Goal: Task Accomplishment & Management: Use online tool/utility

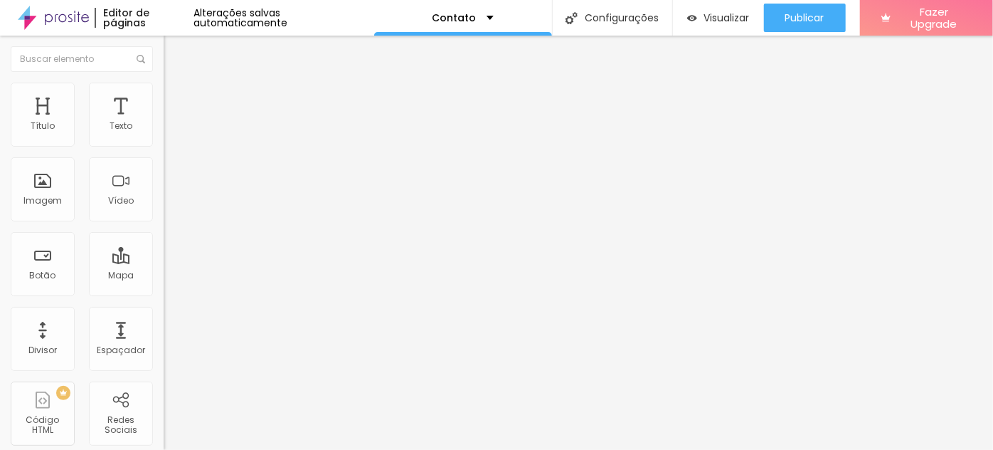
click at [164, 137] on button "button" at bounding box center [174, 129] width 20 height 15
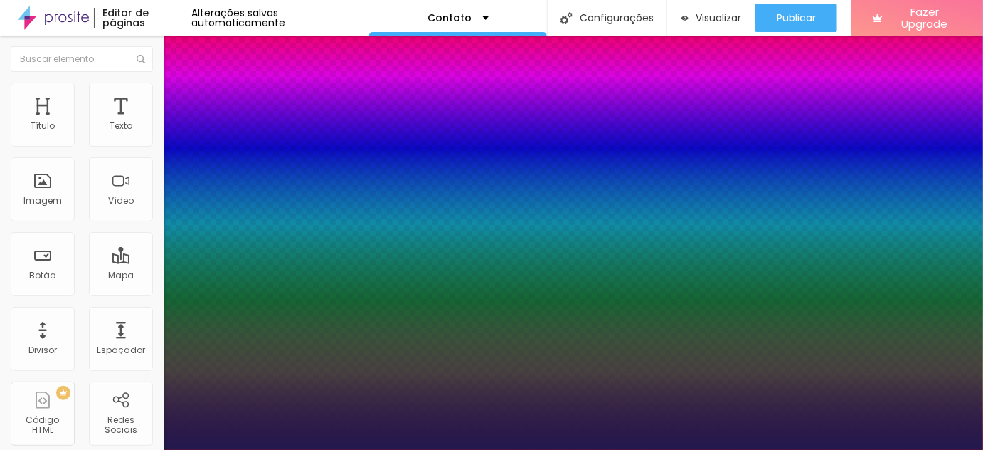
type input "1"
select select "Poppins"
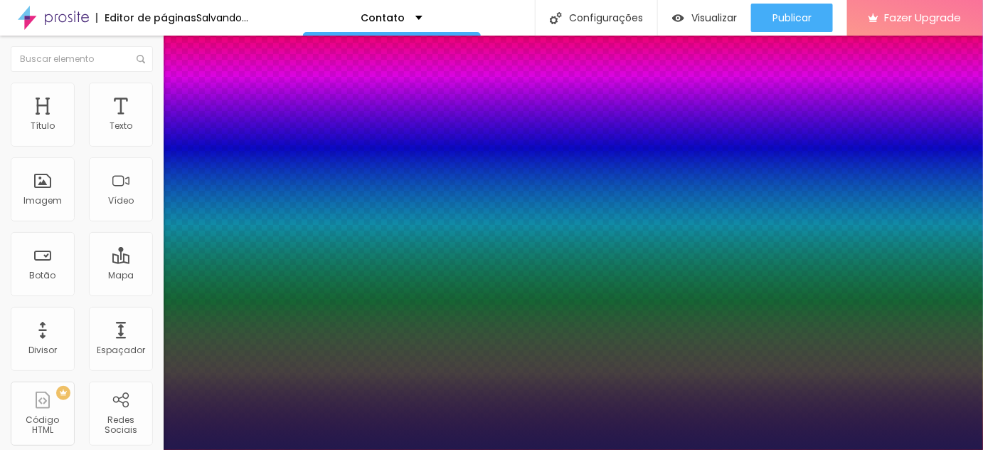
type input "1"
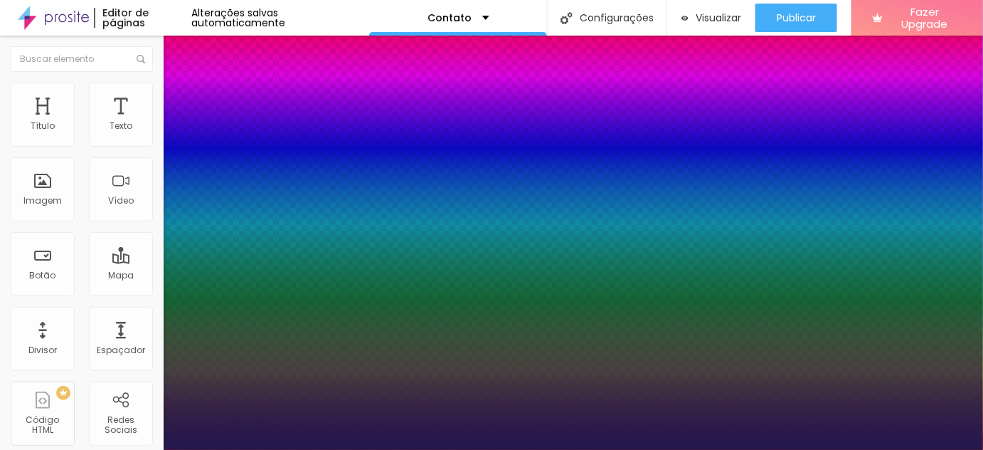
click at [411, 449] on div at bounding box center [491, 450] width 983 height 0
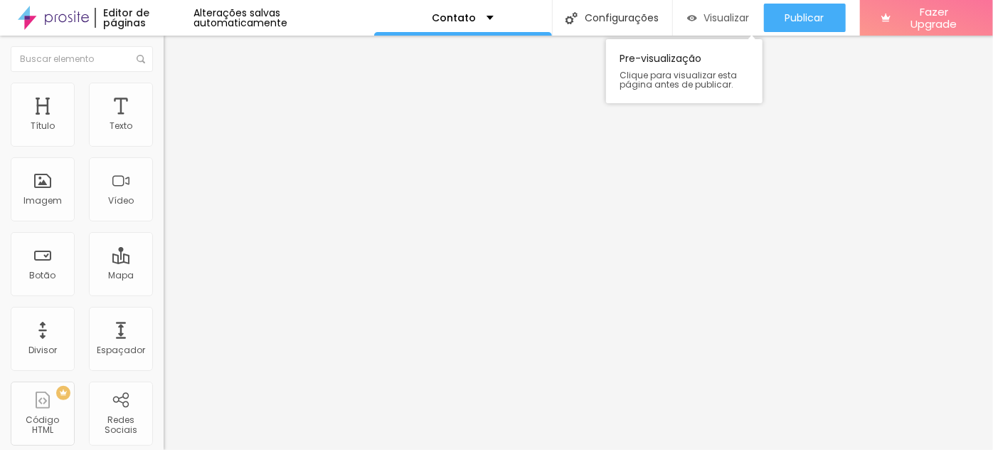
click at [709, 20] on span "Visualizar" at bounding box center [727, 17] width 46 height 11
click at [164, 167] on span "Sólido" at bounding box center [178, 166] width 28 height 12
click at [164, 194] on span "Pontilhado" at bounding box center [187, 188] width 47 height 12
click at [164, 203] on span "Serrilhado" at bounding box center [186, 197] width 45 height 12
click at [164, 211] on span "Duplo" at bounding box center [176, 205] width 25 height 12
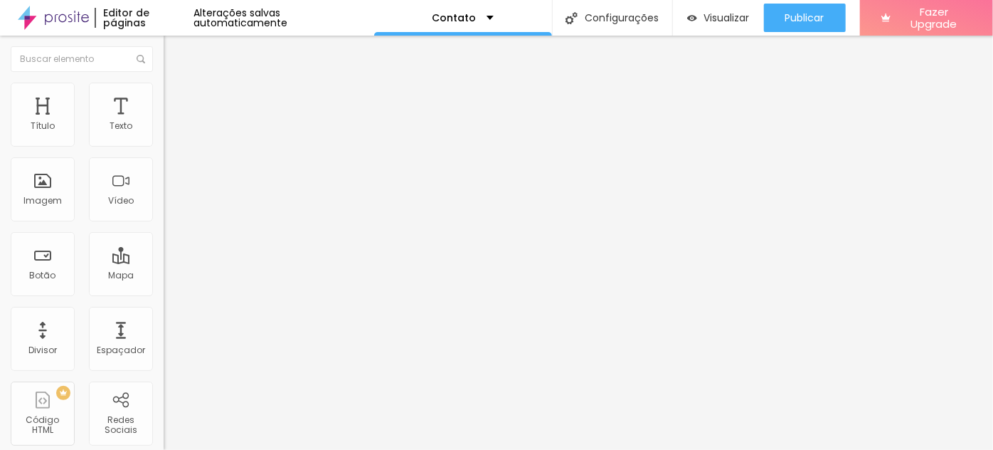
click at [164, 220] on span "Pata de cachorro" at bounding box center [202, 214] width 76 height 12
click at [164, 228] on span "Estrela" at bounding box center [178, 222] width 28 height 12
click at [164, 236] on div "Brilho" at bounding box center [246, 231] width 164 height 9
click at [164, 245] on span "Coração 1" at bounding box center [186, 239] width 45 height 12
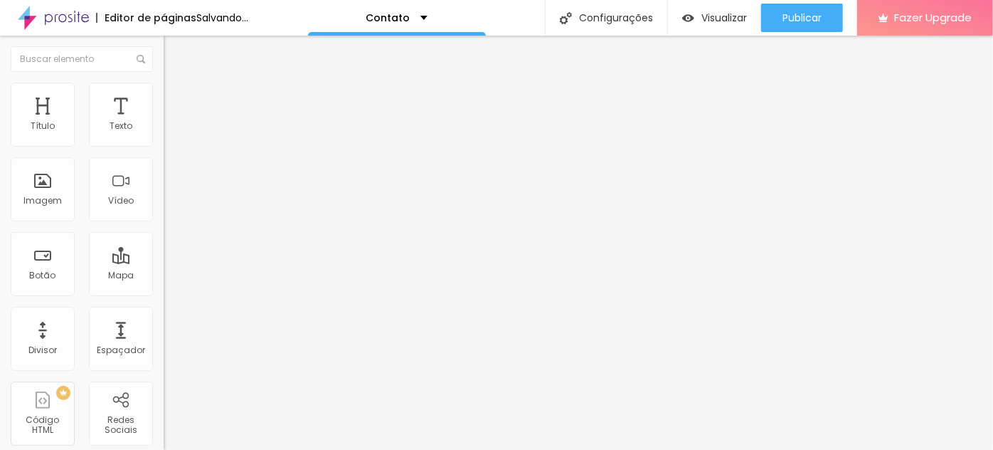
click at [164, 254] on span "Coração 2" at bounding box center [187, 248] width 47 height 12
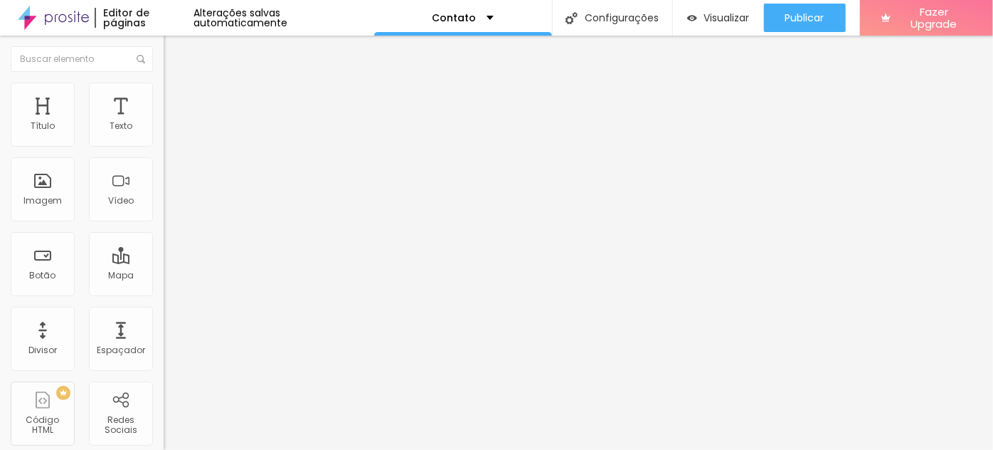
click at [164, 206] on span "Duplo" at bounding box center [176, 200] width 25 height 12
click at [164, 198] on span "Serrilhado" at bounding box center [186, 192] width 45 height 12
click at [164, 189] on span "Pontilhado" at bounding box center [187, 183] width 47 height 12
click at [164, 181] on span "Sólido" at bounding box center [178, 175] width 28 height 12
click at [164, 141] on img at bounding box center [169, 136] width 10 height 10
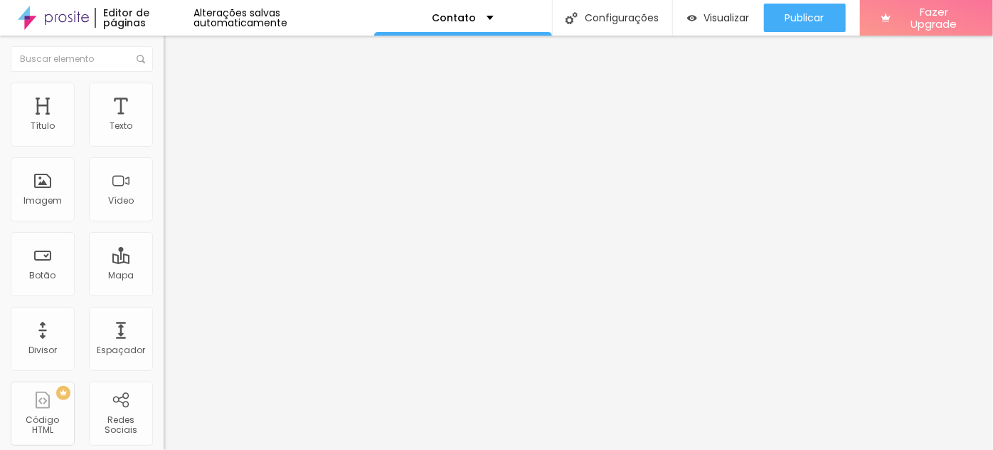
click at [164, 92] on li "Estilo" at bounding box center [246, 90] width 164 height 14
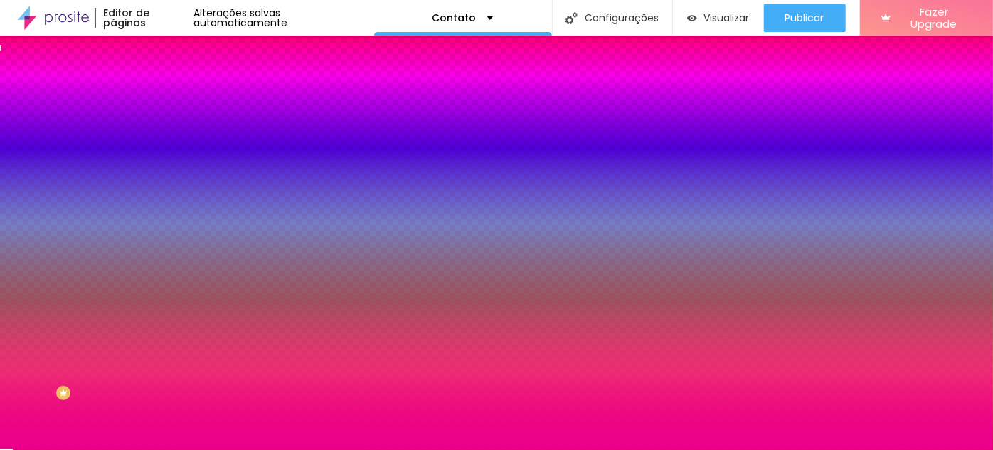
click at [164, 136] on div at bounding box center [246, 136] width 164 height 0
type input "#000000"
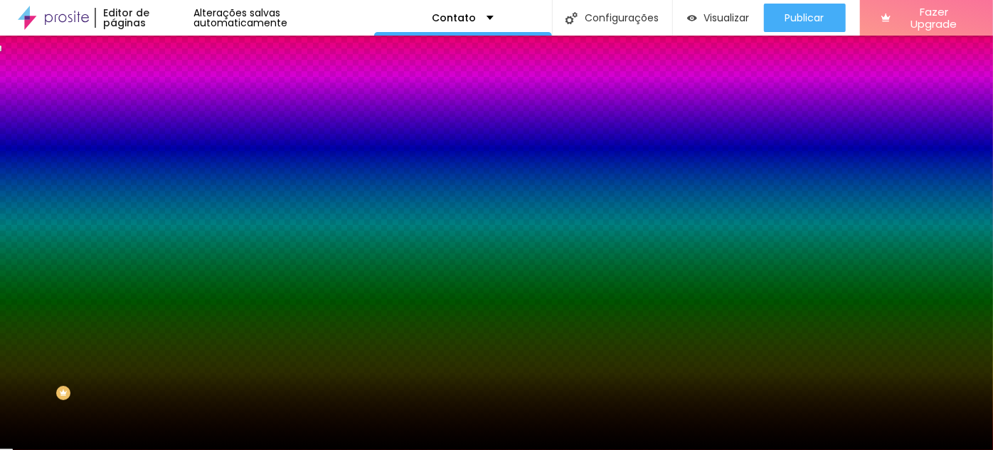
drag, startPoint x: 70, startPoint y: 238, endPoint x: 5, endPoint y: 307, distance: 95.1
click at [164, 307] on div "Editar Divisor Conteúdo Estilo Avançado Cor Voltar ao padrão #000000 Tamanho 19…" at bounding box center [246, 243] width 164 height 414
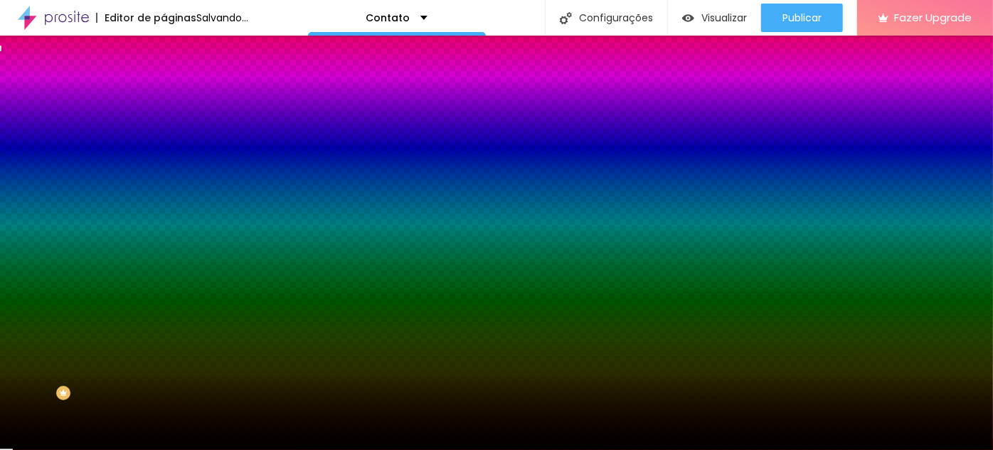
click at [164, 290] on div "Editar Divisor Conteúdo Estilo Avançado Cor Voltar ao padrão #000000 Tamanho 19…" at bounding box center [246, 243] width 164 height 414
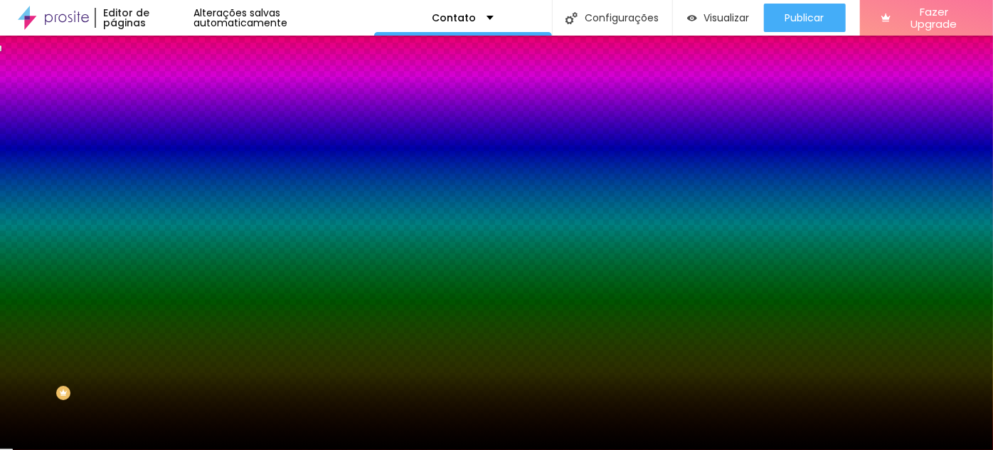
type input "3"
type input "2"
drag, startPoint x: 30, startPoint y: 226, endPoint x: 20, endPoint y: 230, distance: 10.8
type input "2"
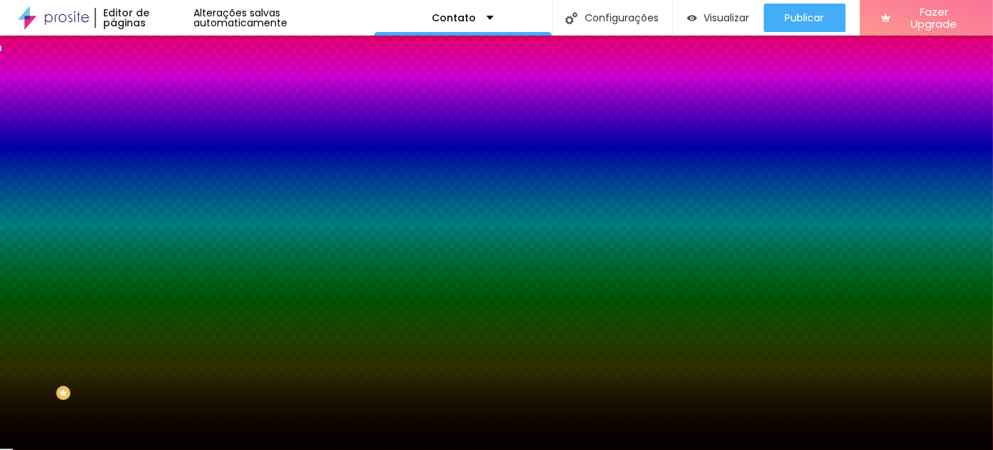
click at [164, 221] on input "range" at bounding box center [210, 215] width 92 height 11
click at [164, 83] on li "Conteúdo" at bounding box center [246, 75] width 164 height 14
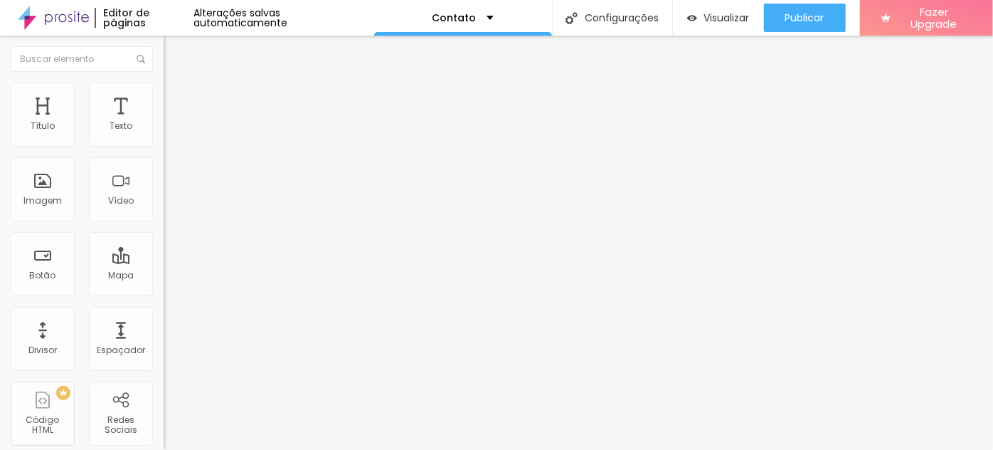
click at [164, 167] on span "Sólido" at bounding box center [178, 166] width 28 height 12
click at [164, 194] on span "Pontilhado" at bounding box center [187, 188] width 47 height 12
click at [164, 95] on li "Estilo" at bounding box center [246, 90] width 164 height 14
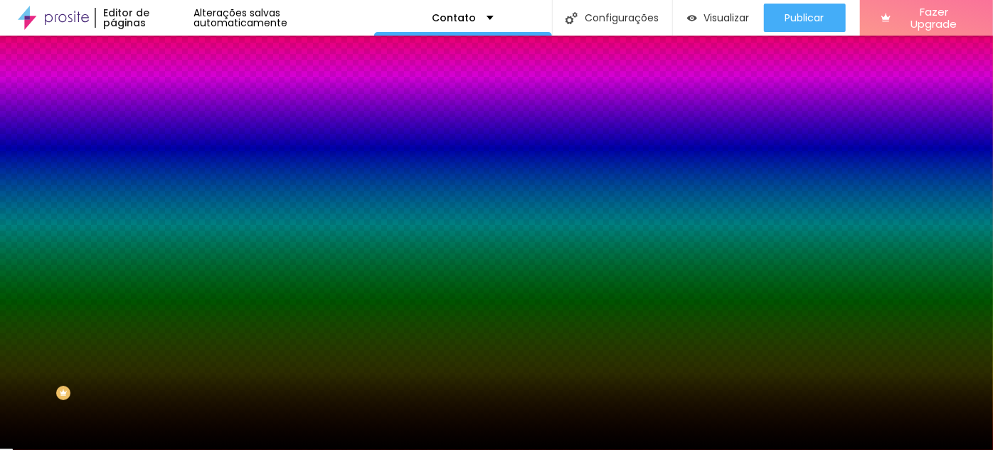
click at [164, 83] on li "Conteúdo" at bounding box center [246, 75] width 164 height 14
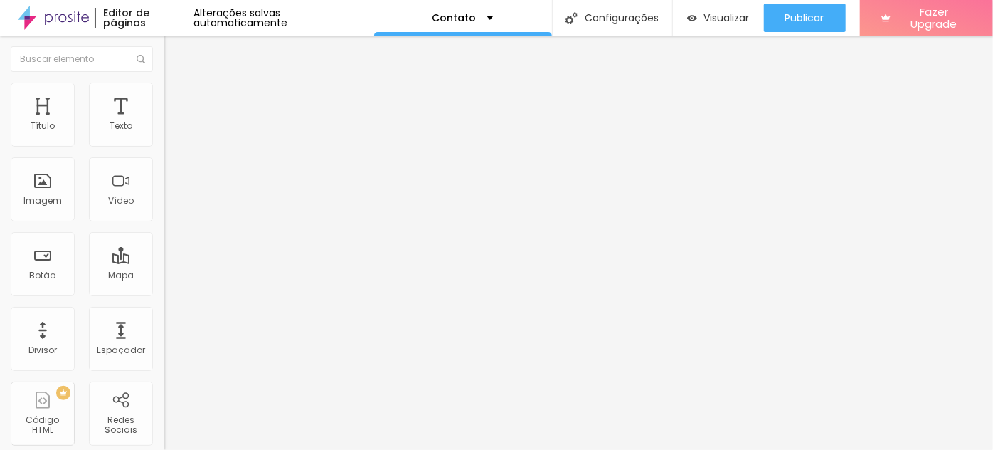
click at [164, 164] on span "Pontilhado" at bounding box center [187, 166] width 47 height 12
click at [164, 181] on span "Sólido" at bounding box center [178, 175] width 28 height 12
click at [176, 98] on span "Estilo" at bounding box center [187, 92] width 22 height 12
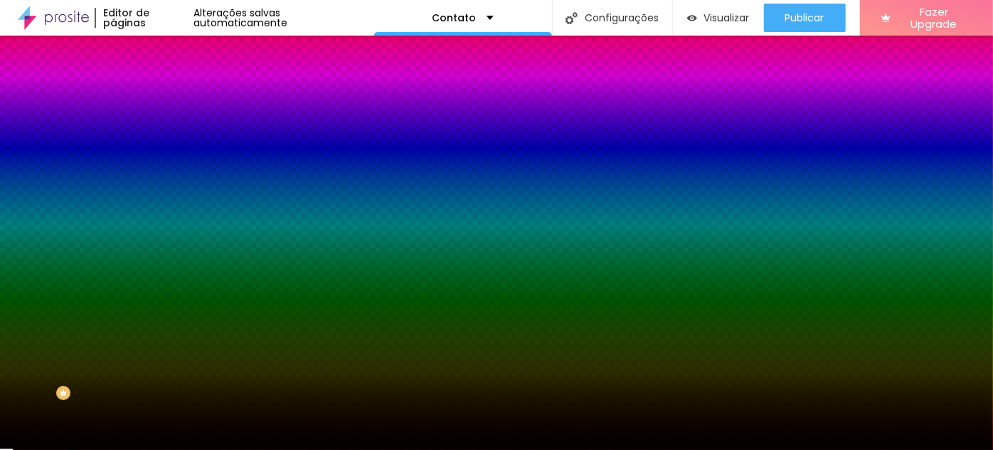
type input "20"
type input "22"
type input "24"
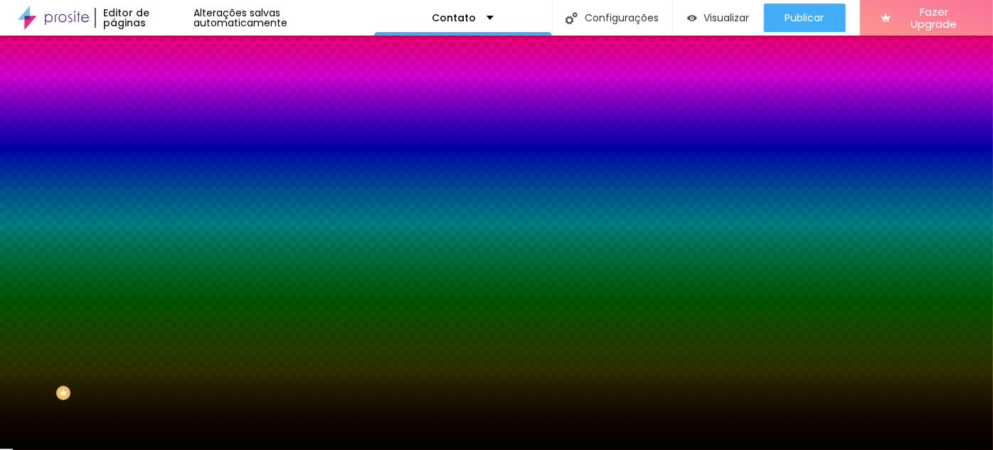
type input "24"
type input "25"
type input "26"
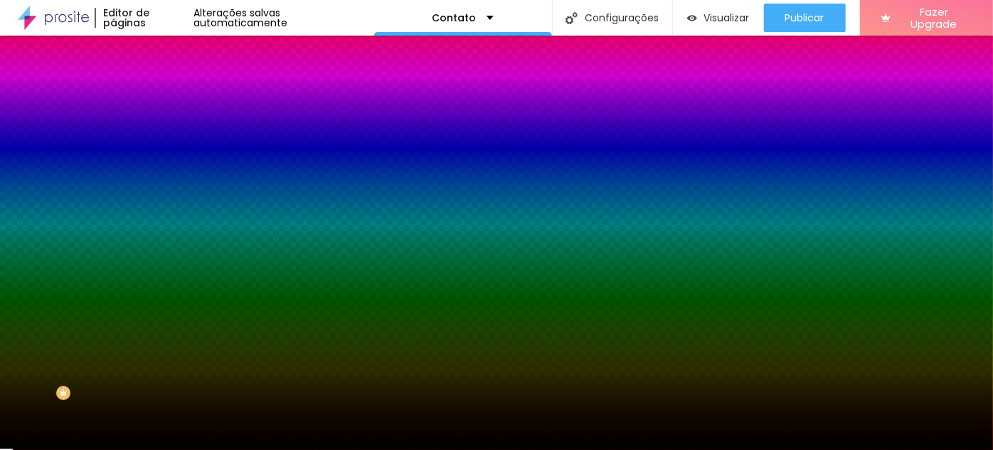
type input "28"
type input "29"
type input "30"
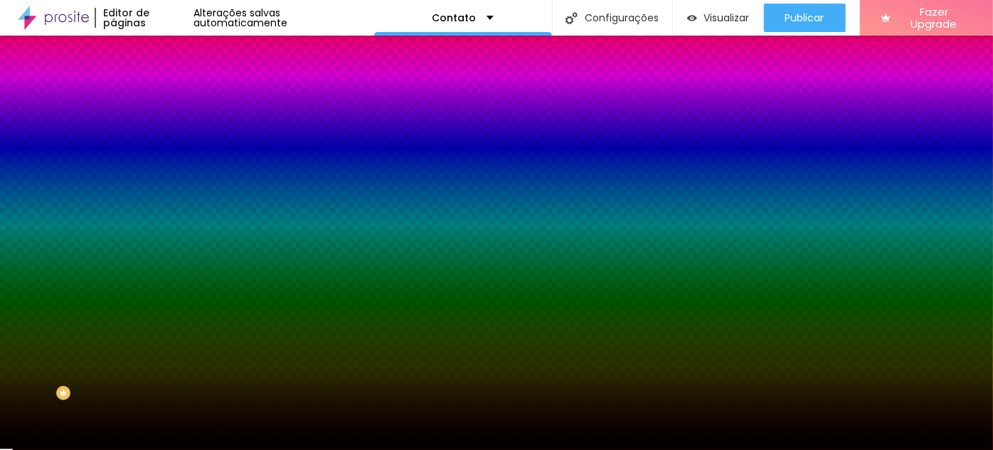
type input "30"
type input "31"
type input "32"
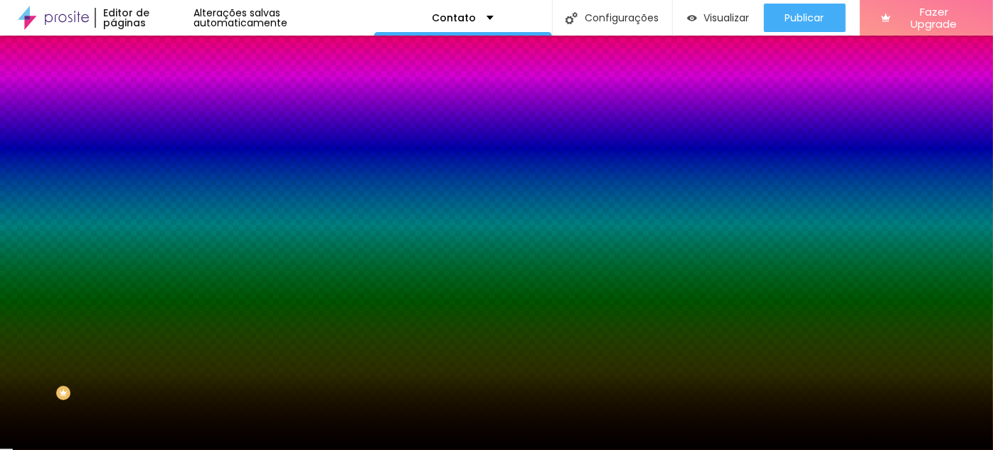
type input "33"
type input "34"
type input "37"
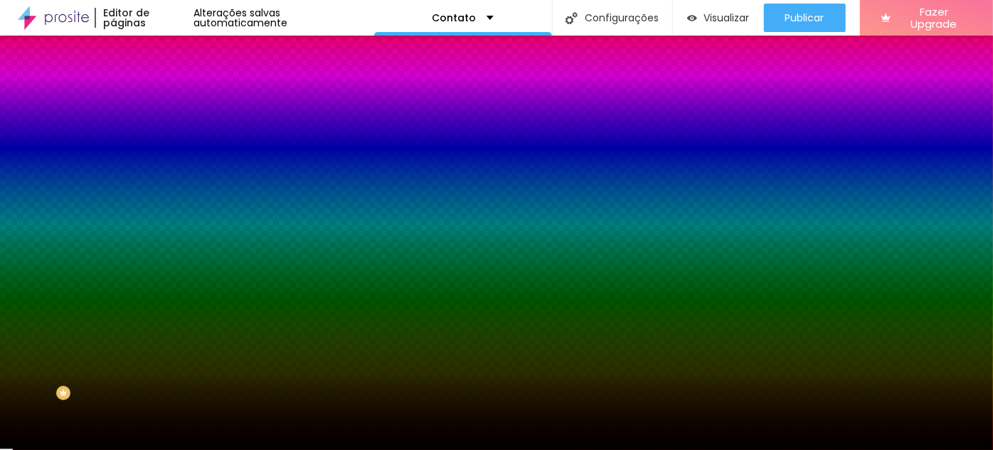
type input "37"
type input "39"
type input "40"
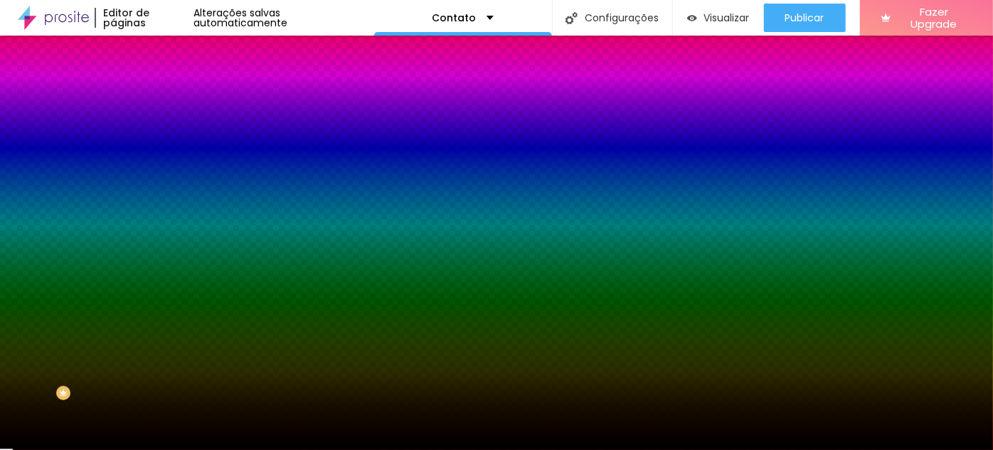
type input "44"
type input "46"
type input "48"
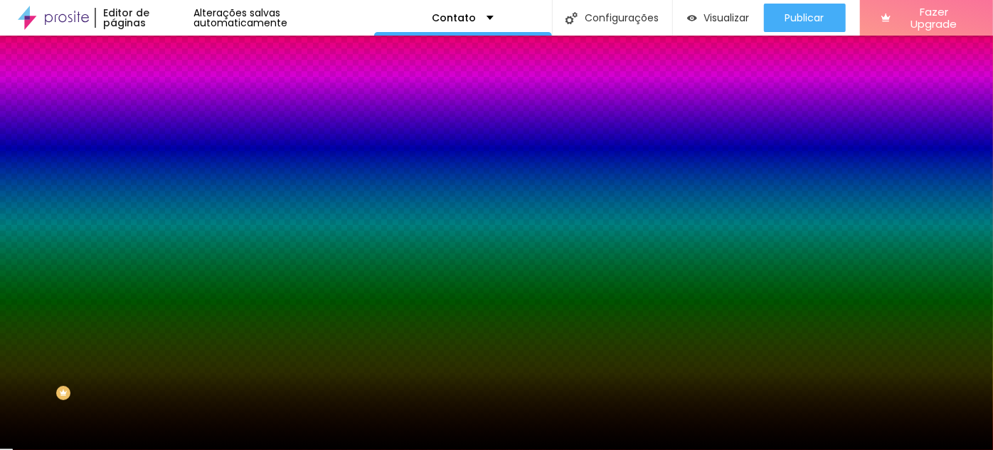
type input "48"
type input "49"
type input "50"
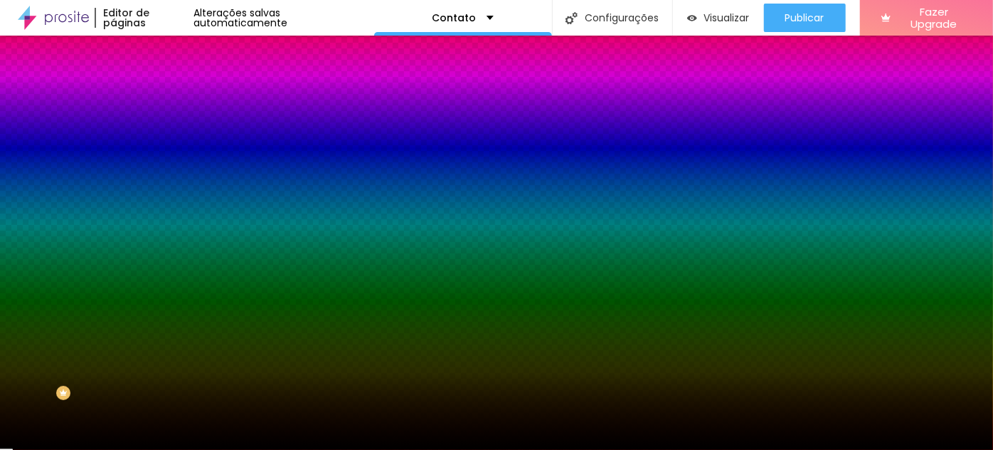
type input "51"
type input "53"
type input "54"
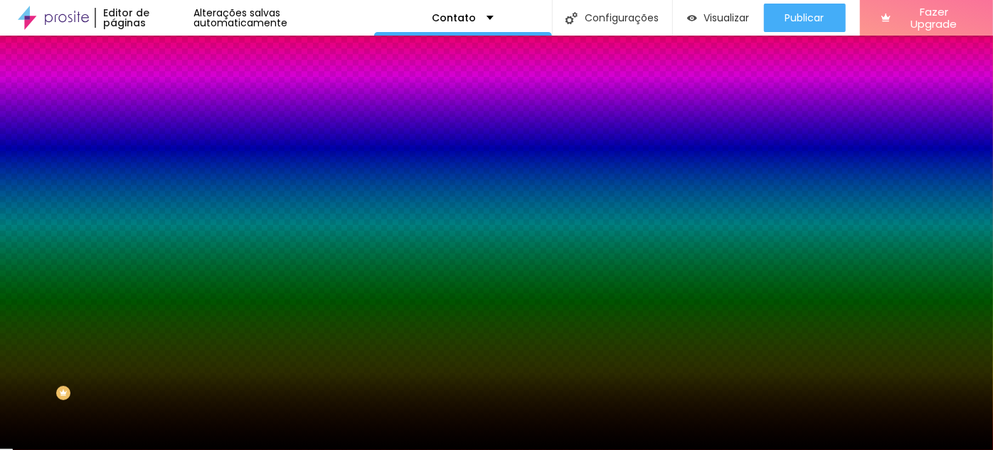
type input "54"
type input "55"
type input "56"
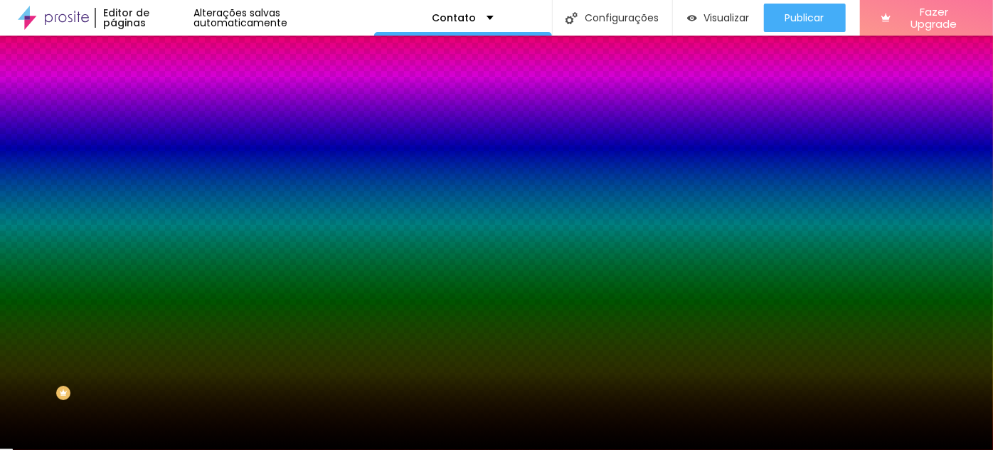
type input "57"
type input "58"
type input "59"
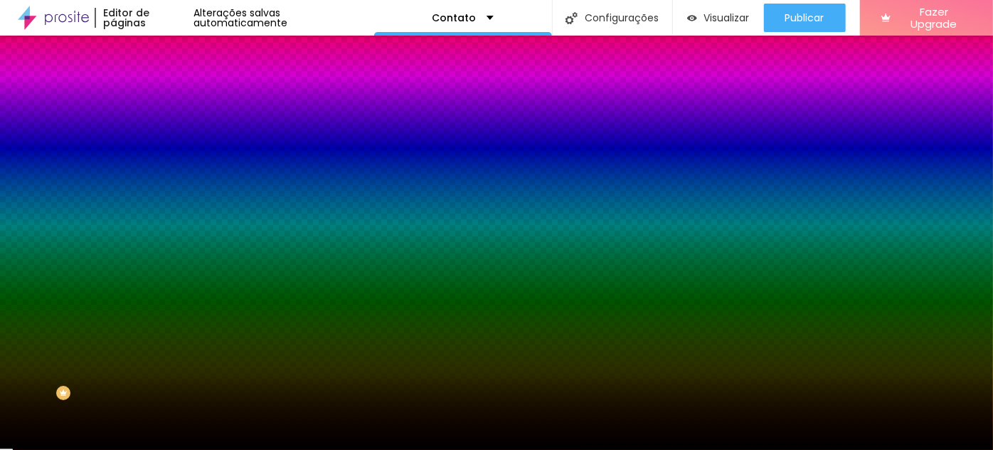
type input "59"
type input "60"
type input "61"
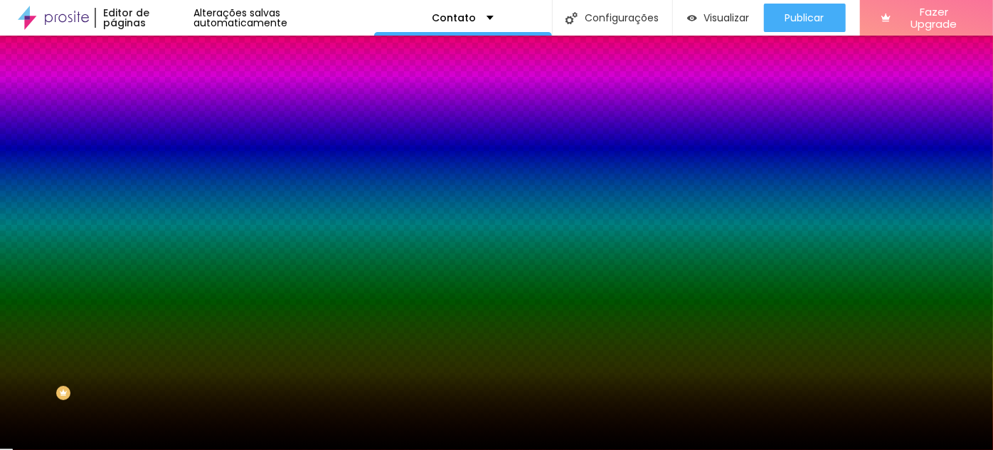
type input "62"
type input "63"
type input "64"
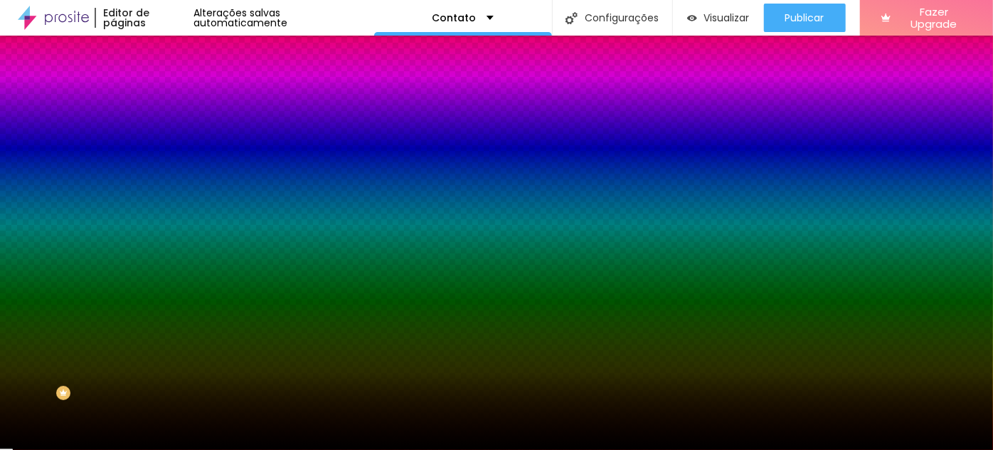
type input "64"
type input "65"
type input "66"
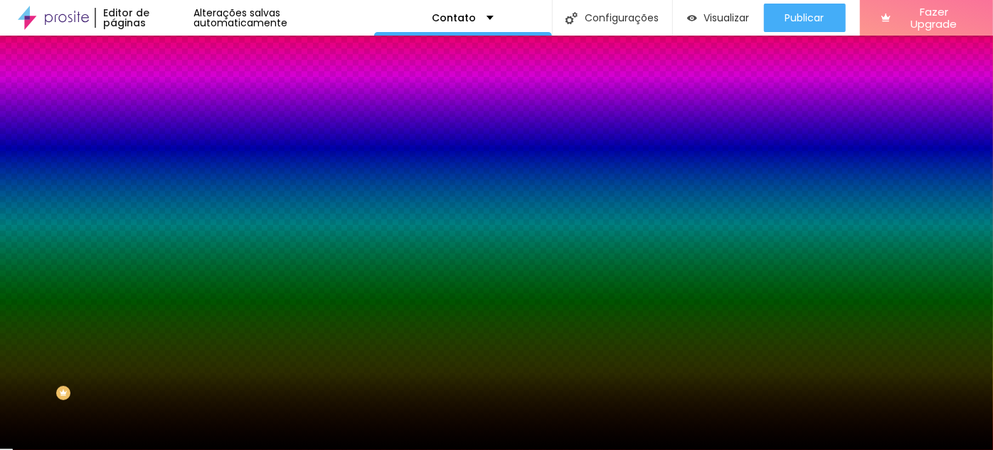
type input "67"
type input "68"
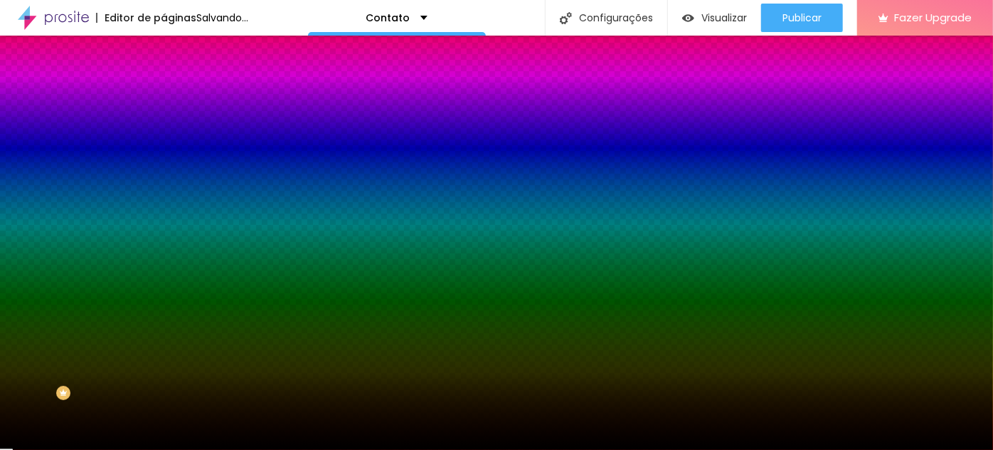
type input "69"
type input "68"
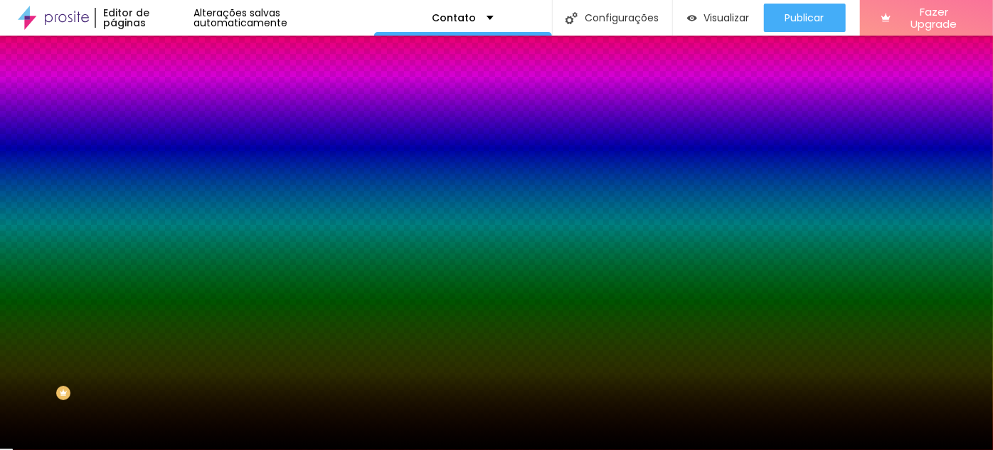
type input "67"
type input "66"
type input "65"
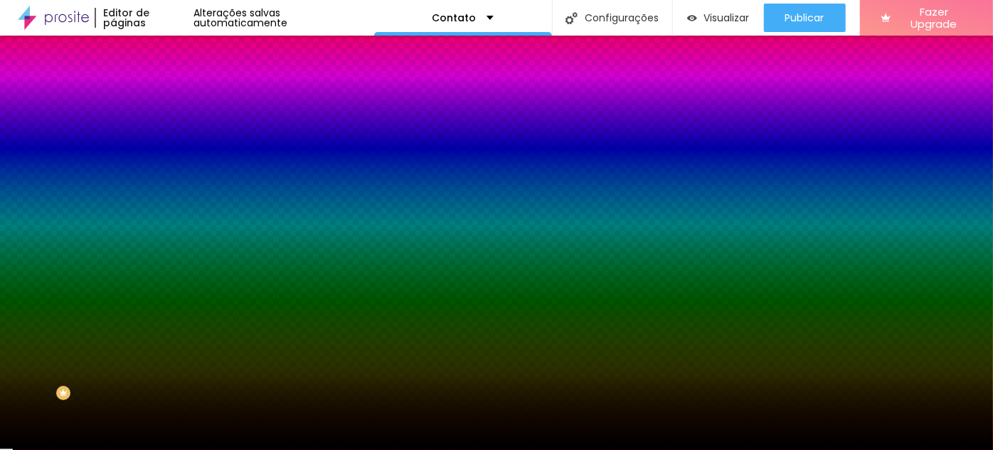
type input "65"
type input "64"
type input "63"
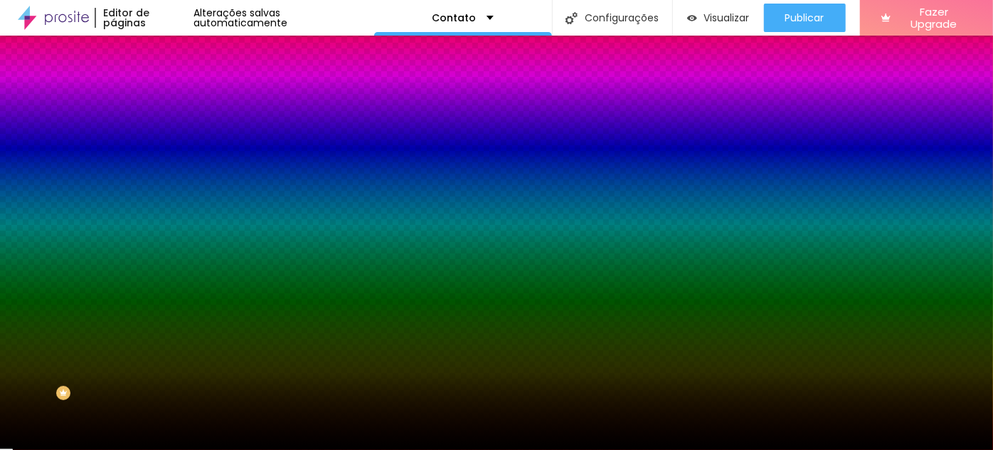
type input "64"
type input "65"
type input "66"
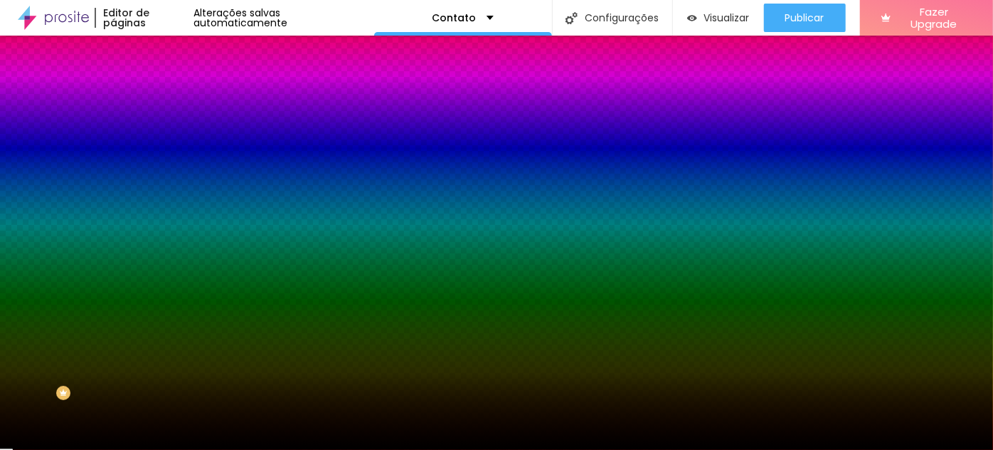
type input "66"
type input "67"
type input "68"
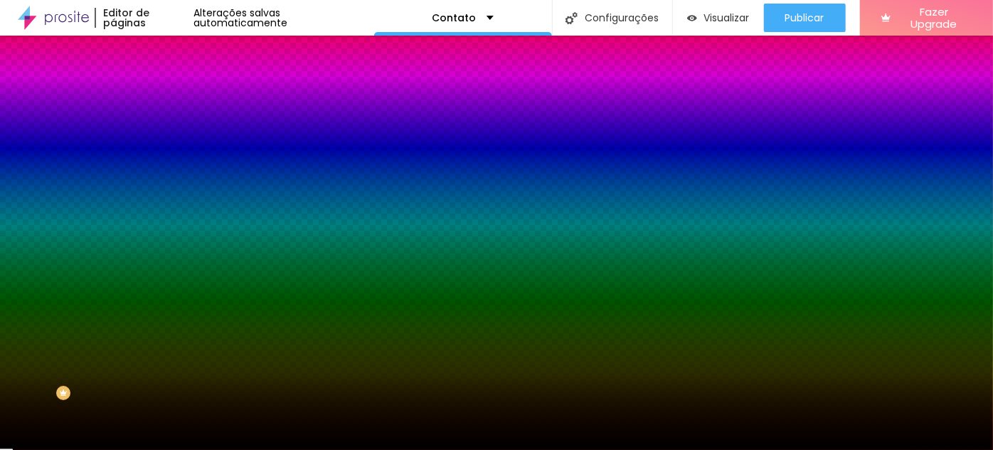
type input "69"
type input "70"
type input "71"
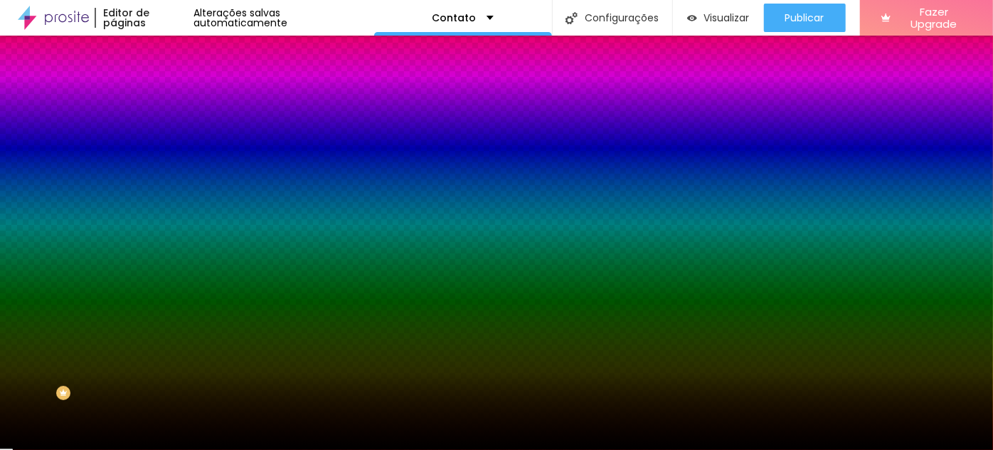
type input "71"
type input "72"
type input "73"
drag, startPoint x: 30, startPoint y: 185, endPoint x: 107, endPoint y: 186, distance: 77.6
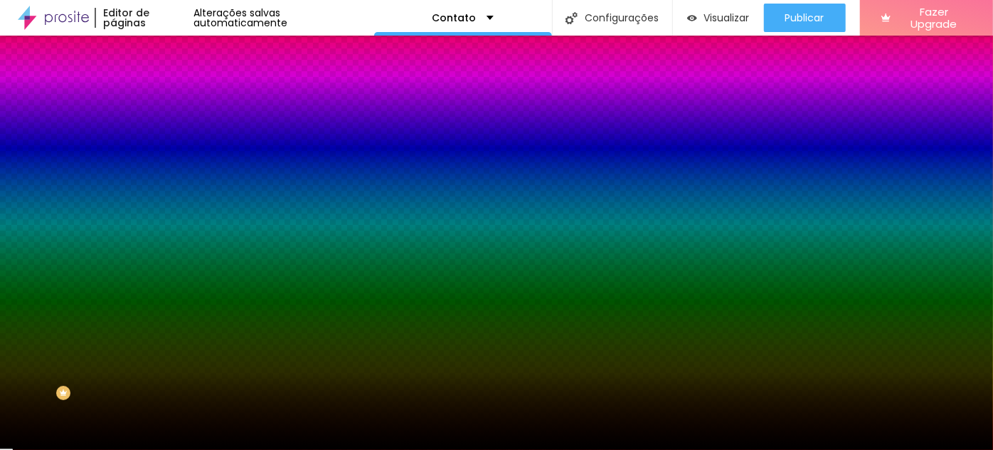
type input "73"
click at [164, 185] on input "range" at bounding box center [210, 179] width 92 height 11
click at [164, 274] on div "Editar Divisor Conteúdo Estilo Avançado Cor Voltar ao padrão #000000 Tamanho 73…" at bounding box center [246, 243] width 164 height 414
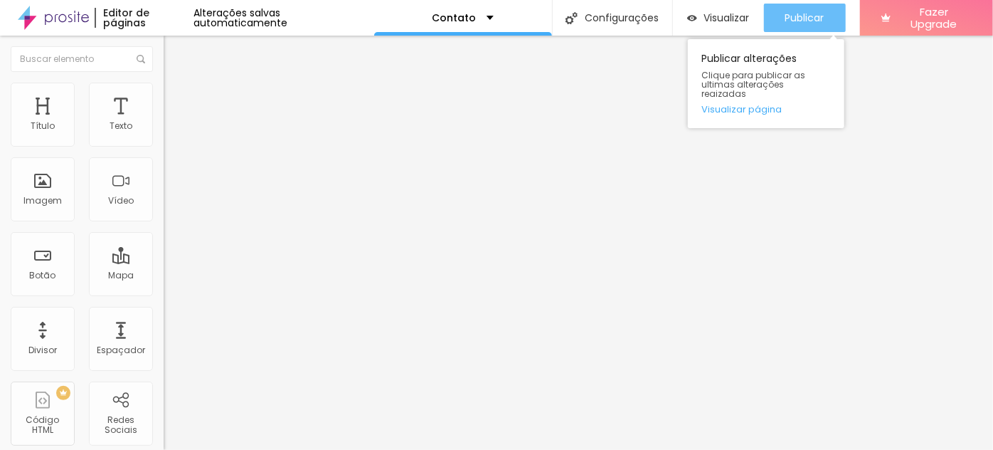
click at [812, 16] on span "Publicar" at bounding box center [805, 17] width 39 height 11
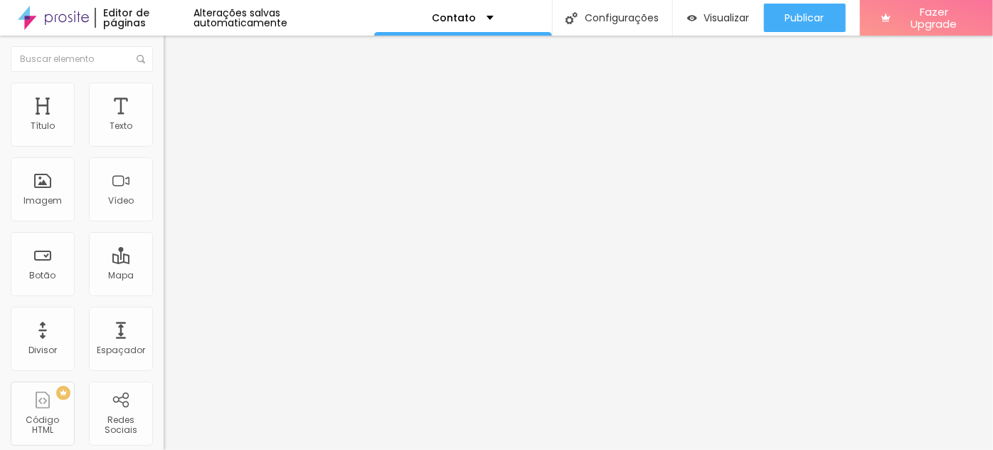
click at [173, 139] on div "Edição 2025" at bounding box center [245, 132] width 145 height 13
click at [164, 144] on img at bounding box center [168, 148] width 9 height 9
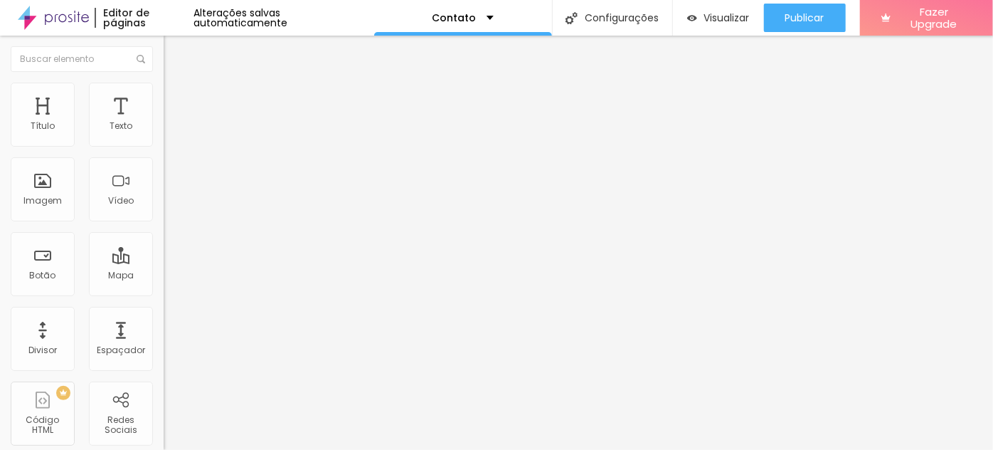
scroll to position [388, 0]
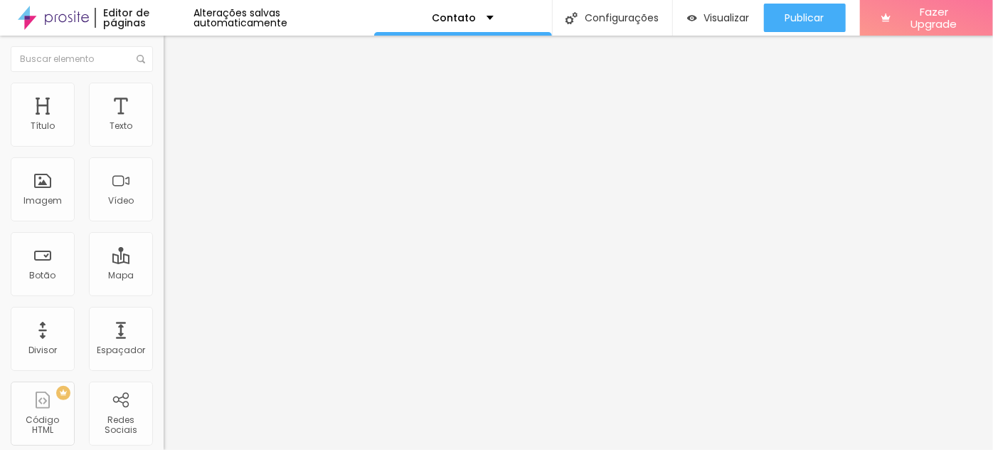
type input "Pré Wedding / Casal"
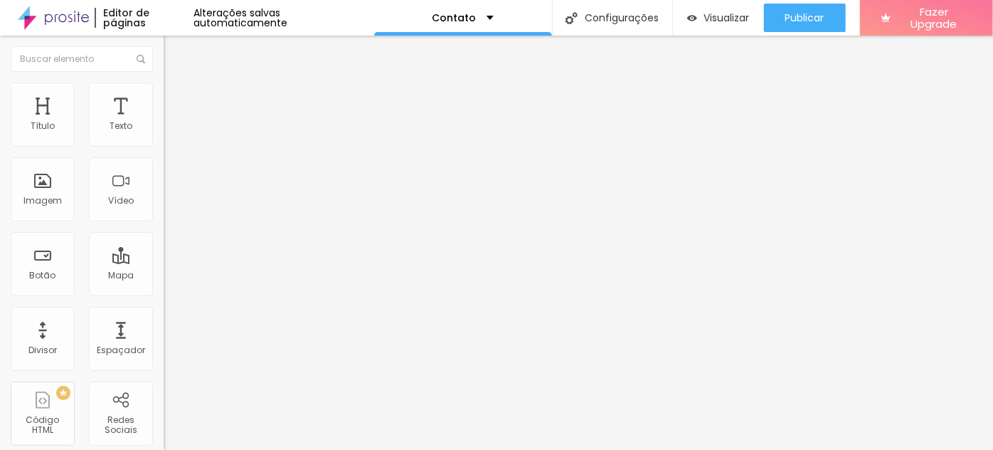
click at [164, 144] on img at bounding box center [168, 148] width 9 height 9
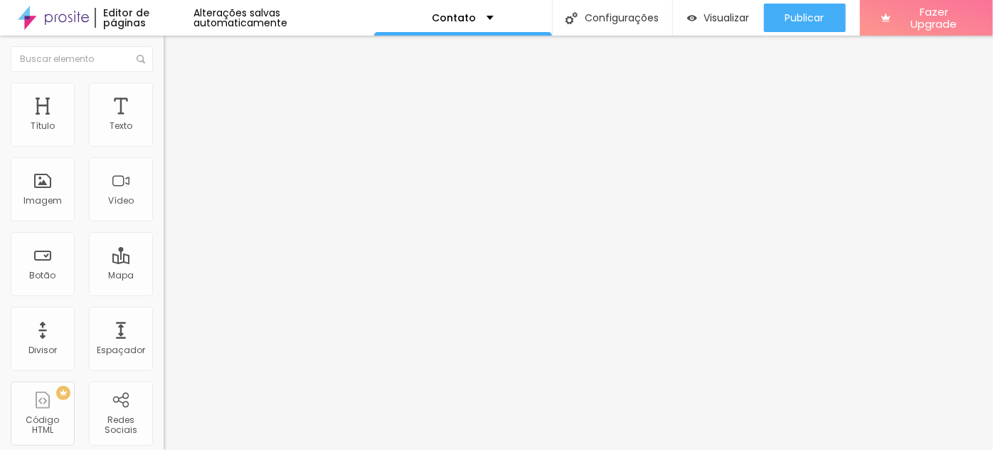
scroll to position [544, 0]
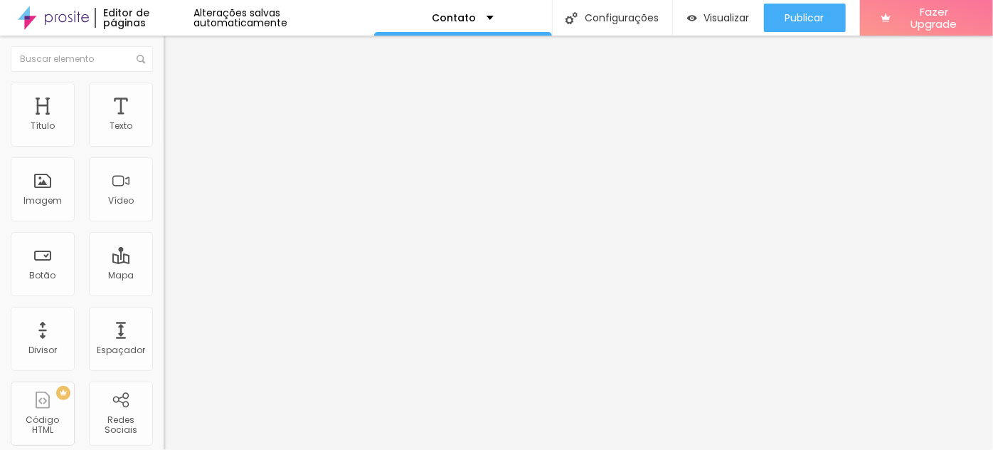
type input "O"
type input "S"
type input "Ensaios feitos em estúdio ou externo?"
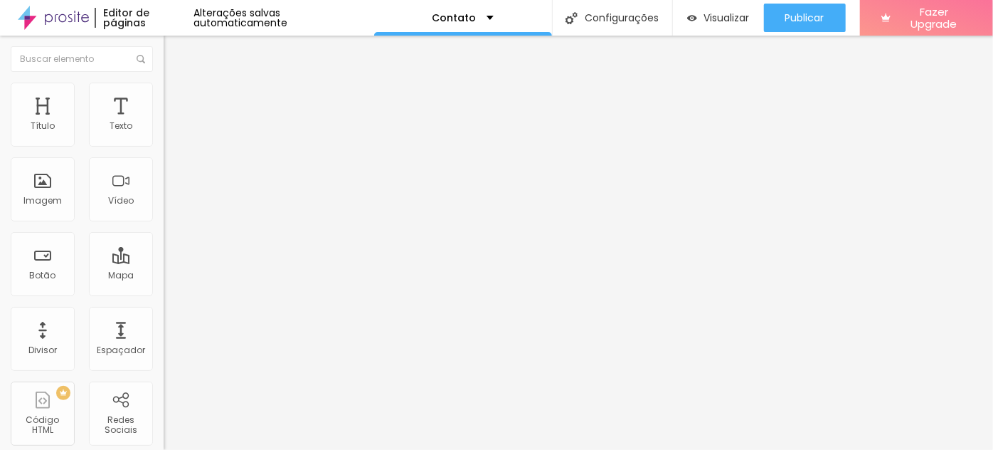
type input "Faço muitas fotos no estúdio com fundos fotográficos"
type input "Meu forte são os ensaios externos e/ou na casa do cliente"
type input "Minha fotografia é um estilo lifestyle, prezo mais o natural"
type input "Gosto de ensaios bem produzidos, com luz artificial e uma pele bem editada"
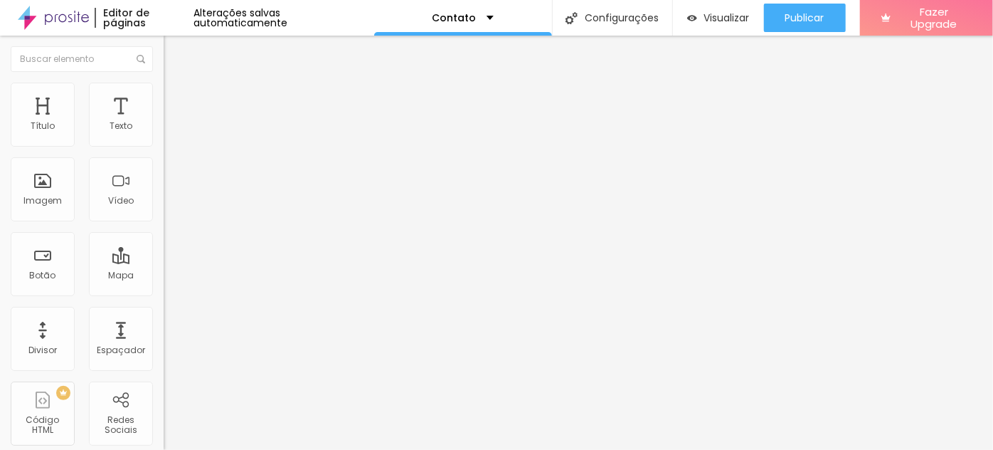
type input "Só o Lightroom já consigo todo resultado que preciso"
type input "Meu trabalho precisa do Photoshop para poder deixar a foto perfeitinha"
type input "Meu estúdio é minimalista e gosto da edição mais natural possível"
type input "Não abro mão de tratar as cores das minhas fotos, mas precisaria de uma edição …"
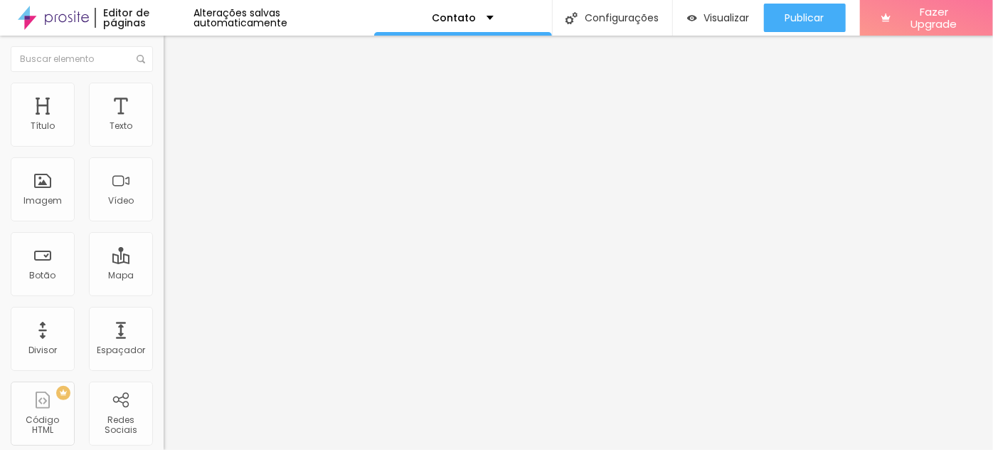
type input "Meu forte são os ensaios externos e/ou na casa do cliente"
type input "Minha fotografia é um estilo lifestyle, prezo mais o natural"
type input "Gosto de ensaios bem produzidos, com luz artificial e uma pele bem editada"
type input "Só o Lightroom já consigo todo resultado que preciso"
type input "Meu trabalho precisa do Photoshop para poder deixar a foto perfeitinha"
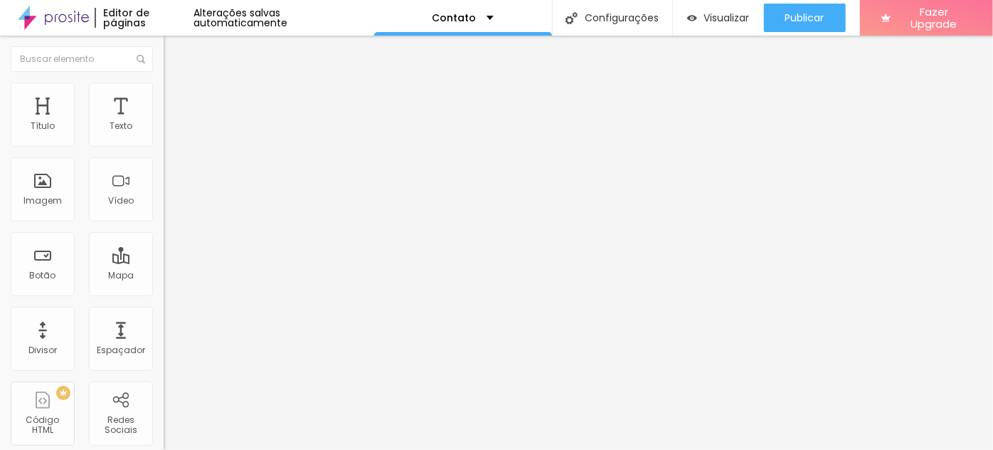
type input "Meu estúdio é minimalista e gosto da edição mais natural possível"
type input "Não abro mão de tratar as cores das minhas fotos, mas precisaria de uma edição …"
type input "Minha fotografia é um estilo lifestyle, prezo mais o natural"
type input "Gosto de ensaios bem produzidos, com luz artificial e uma pele bem editada"
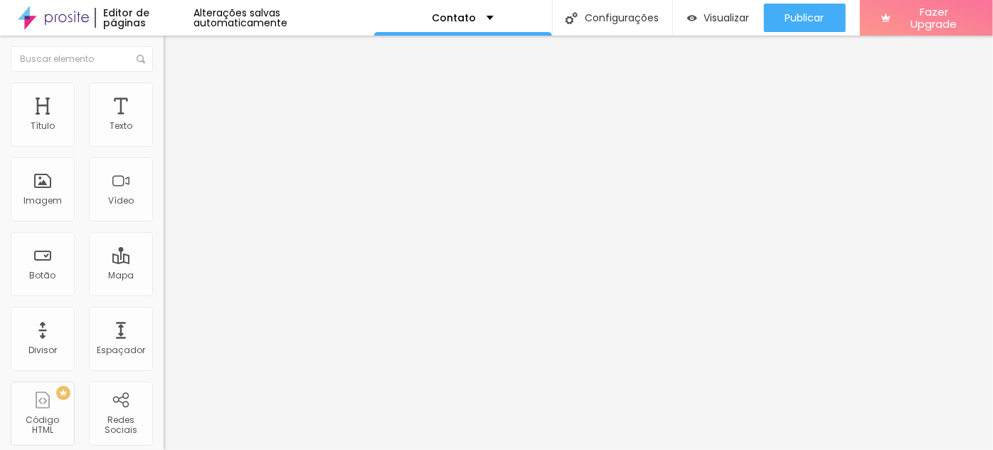
type input "Só o Lightroom já consigo todo resultado que preciso"
type input "Meu trabalho precisa do Photoshop para poder deixar a foto perfeitinha"
type input "Meu estúdio é minimalista e gosto da edição mais natural possível"
type input "Não abro mão de tratar as cores das minhas fotos, mas precisaria de uma edição …"
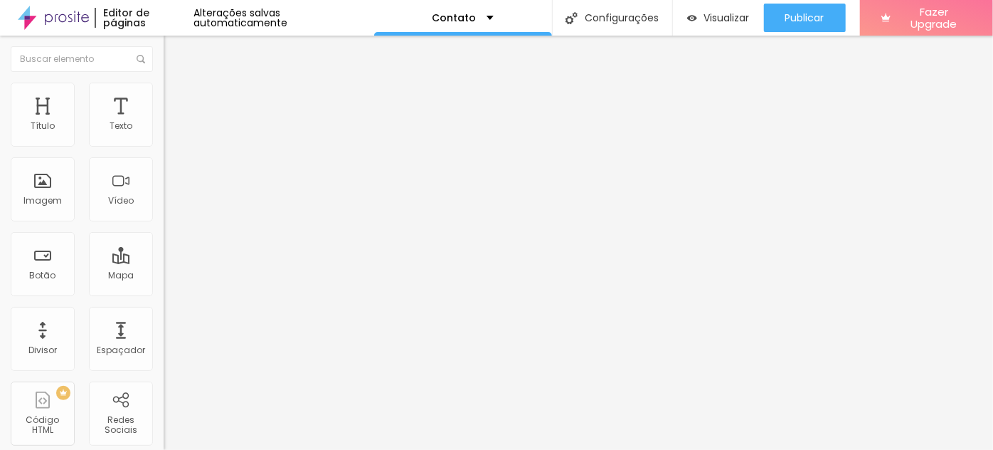
type input "Gosto de ensaios bem produzidos, com luz artificial e uma pele bem editada"
type input "Só o Lightroom já consigo todo resultado que preciso"
type input "Meu trabalho precisa do Photoshop para poder deixar a foto perfeitinha"
type input "Meu estúdio é minimalista e gosto da edição mais natural possível"
type input "Não abro mão de tratar as cores das minhas fotos, mas precisaria de uma edição …"
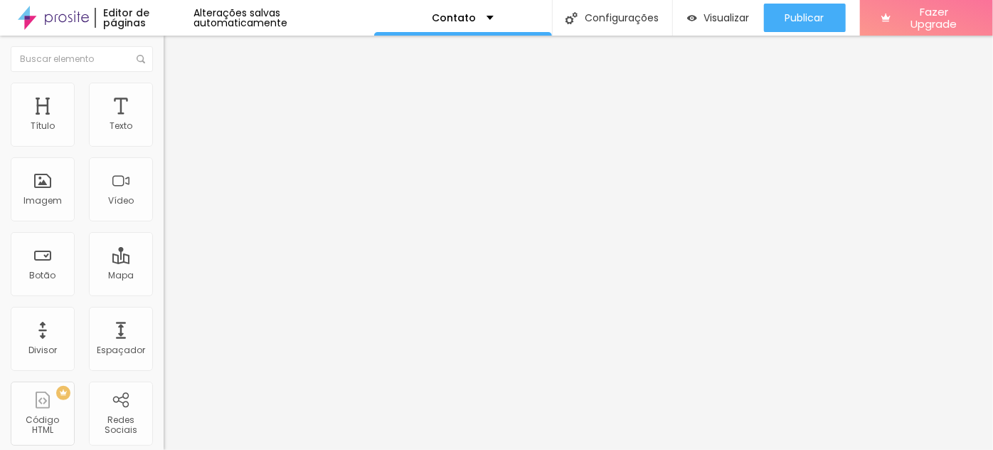
type input "Só o Lightroom já consigo todo resultado que preciso"
type input "Meu trabalho precisa do Photoshop para poder deixar a foto perfeitinha"
type input "Meu estúdio é minimalista e gosto da edição mais natural possível"
type input "Não abro mão de tratar as cores das minhas fotos, mas precisaria de uma edição …"
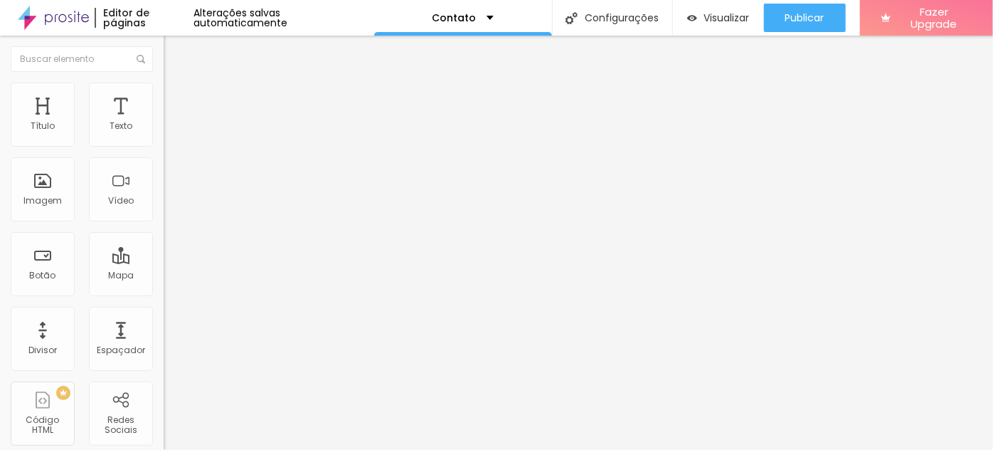
type input "Meu trabalho precisa do Photoshop para poder deixar a foto perfeitinha"
type input "Meu estúdio é minimalista e gosto da edição mais natural possível"
type input "Não abro mão de tratar as cores das minhas fotos, mas precisaria de uma edição …"
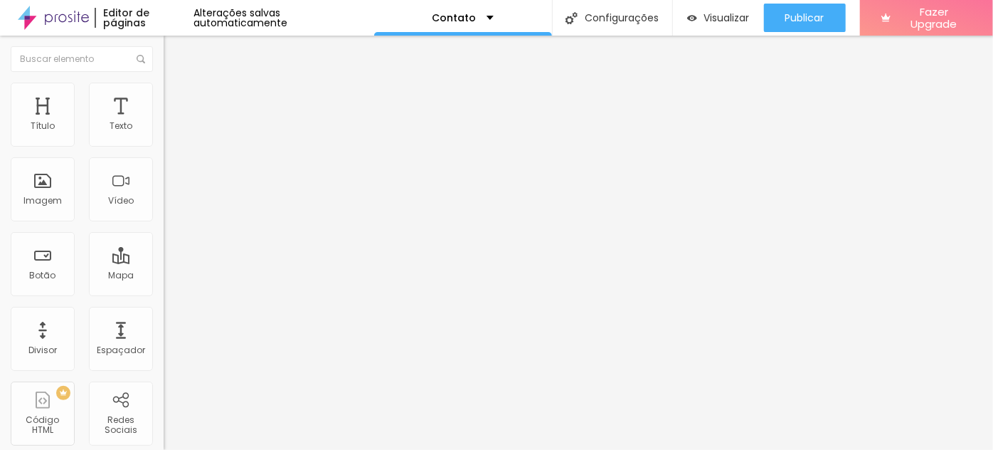
type input "Meu estúdio é minimalista e gosto da edição mais natural possível"
type input "Não abro mão de tratar as cores das minhas fotos, mas precisaria de uma edição …"
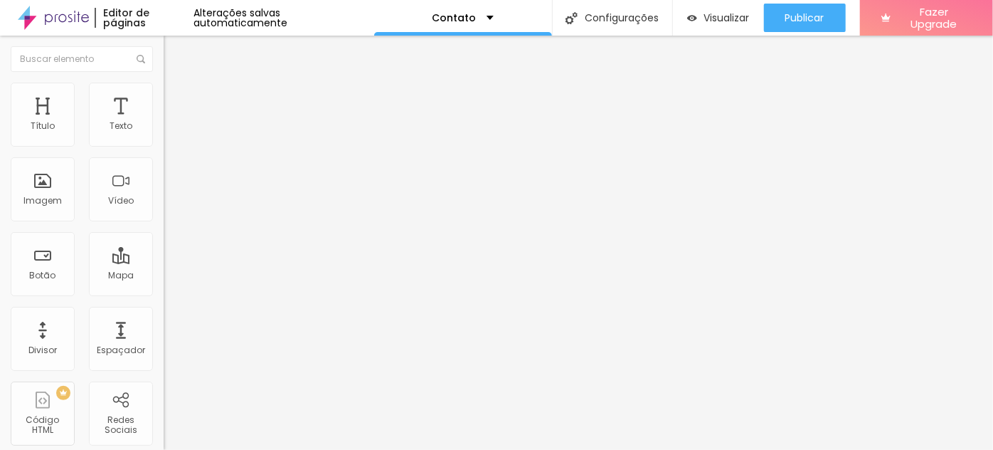
type input "Só estúdio"
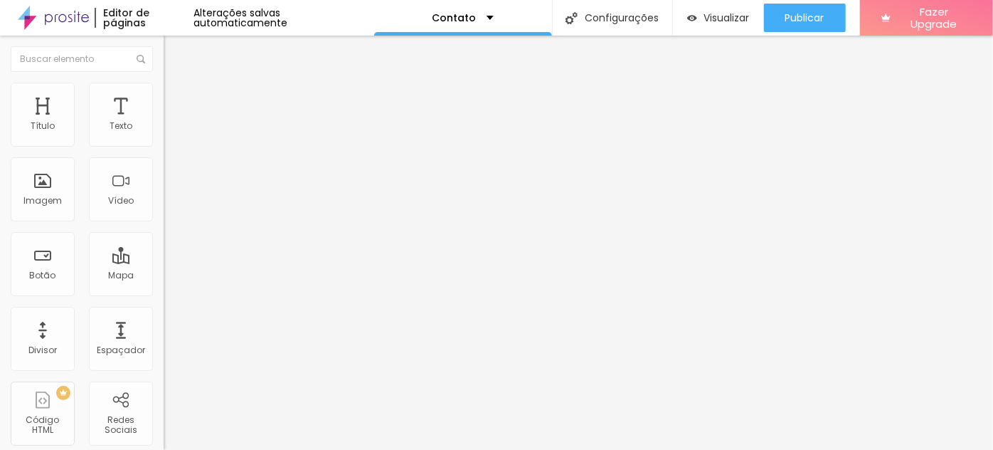
type input "Estúdio e externo também"
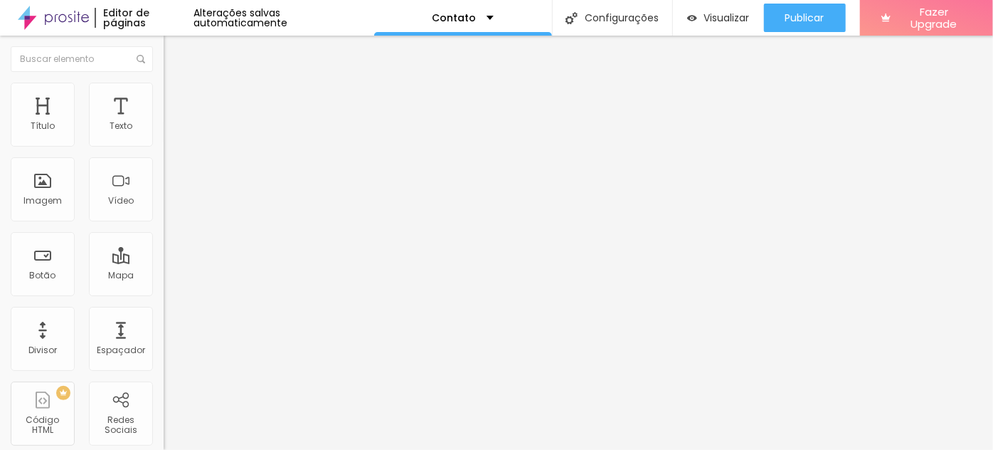
type input "Só externo"
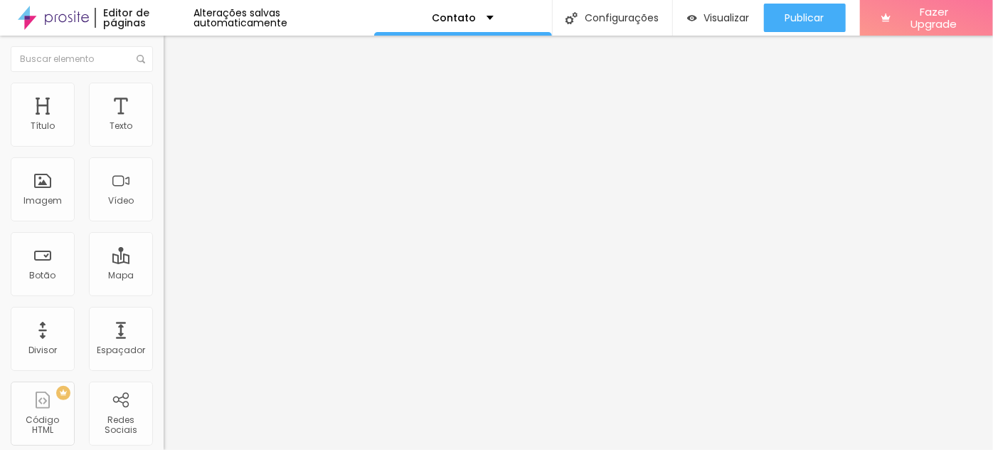
type input "Somente casa do cliente"
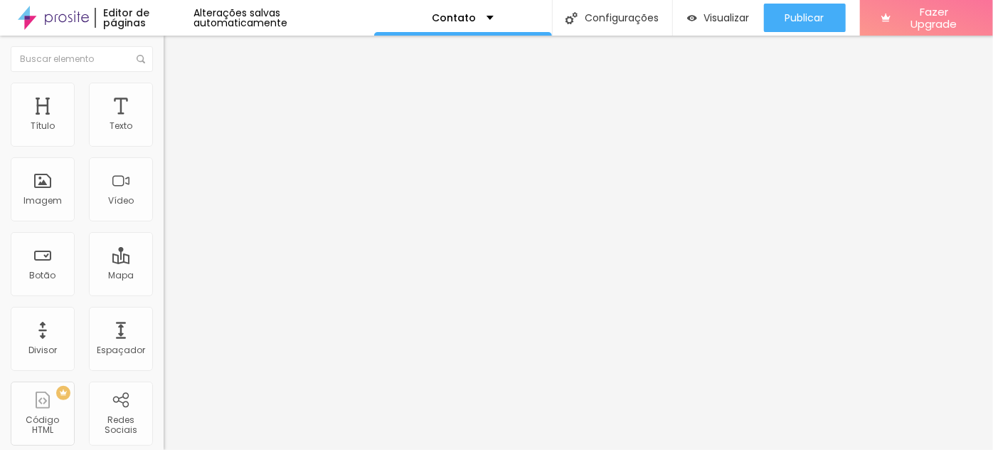
drag, startPoint x: 321, startPoint y: 299, endPoint x: 386, endPoint y: 299, distance: 65.5
type input "Somente externo"
type input "Estúdio e externo"
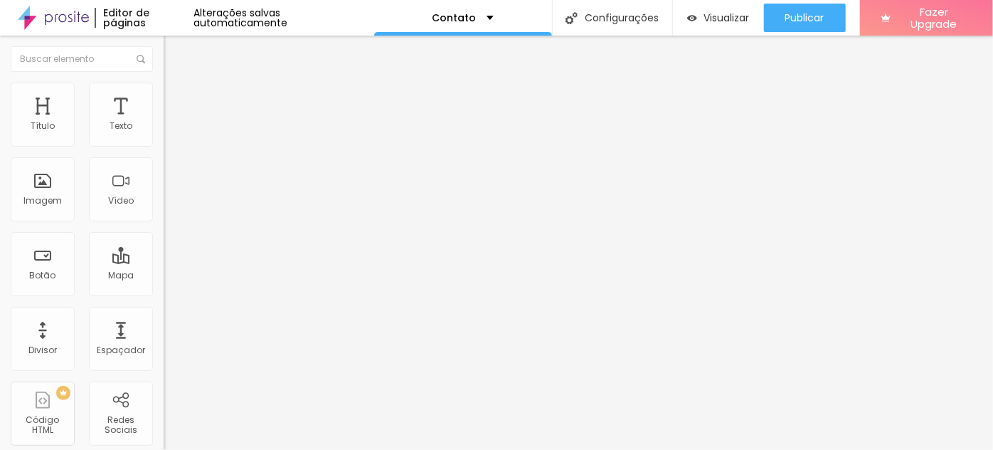
drag, startPoint x: 384, startPoint y: 241, endPoint x: 402, endPoint y: 244, distance: 18.7
type input "Somente estúdio"
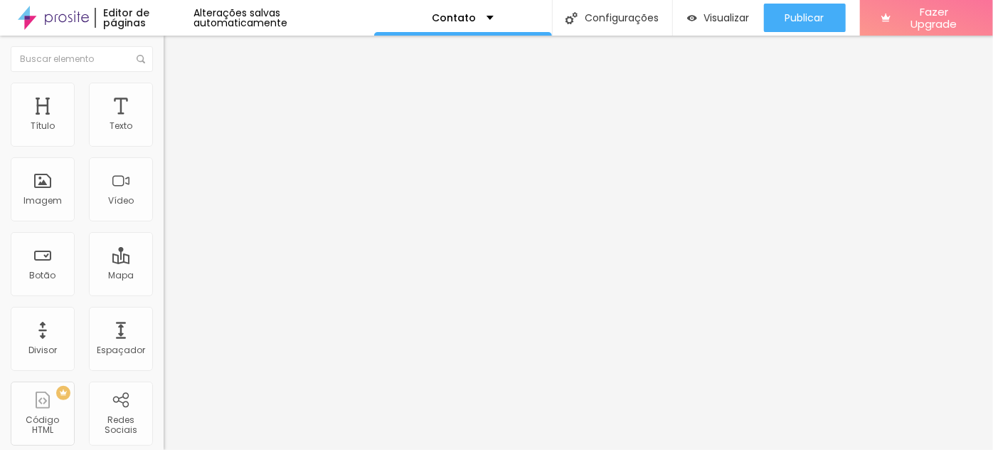
type input "Somente eventos"
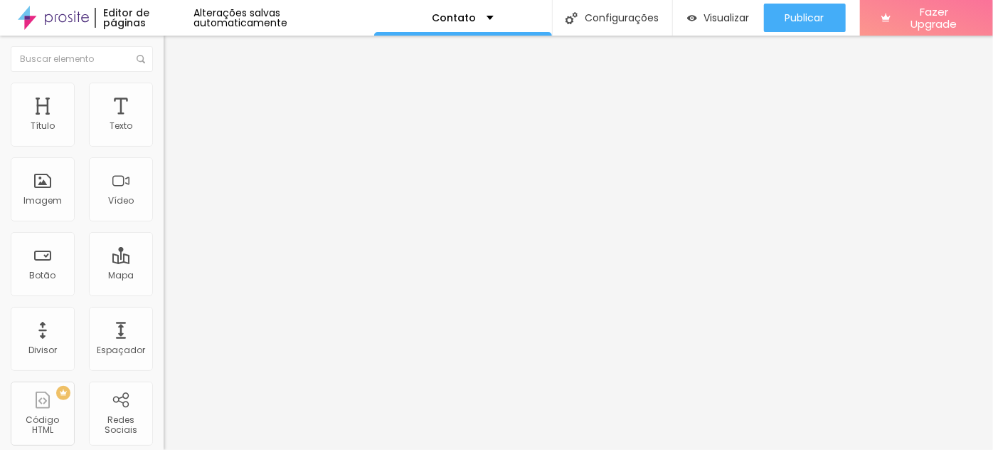
type input "As fotos que precisam ser editadas, foram feitas:"
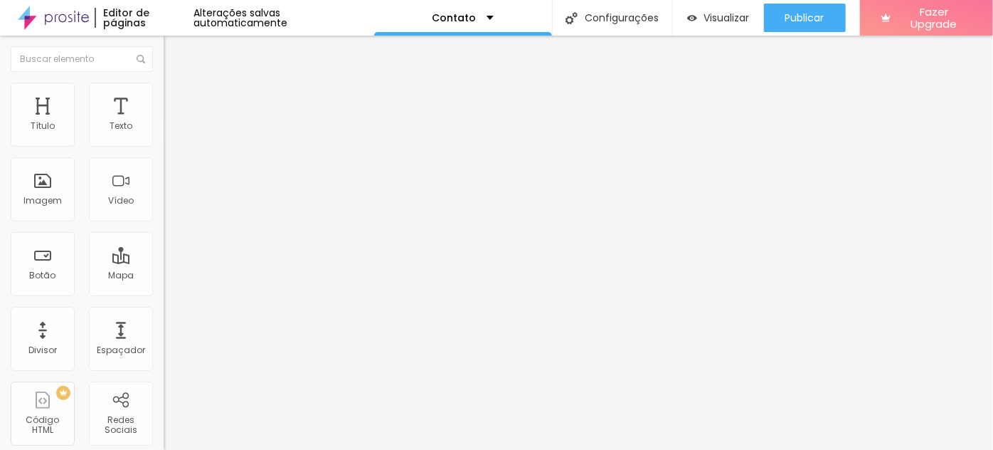
type input "No estúdio"
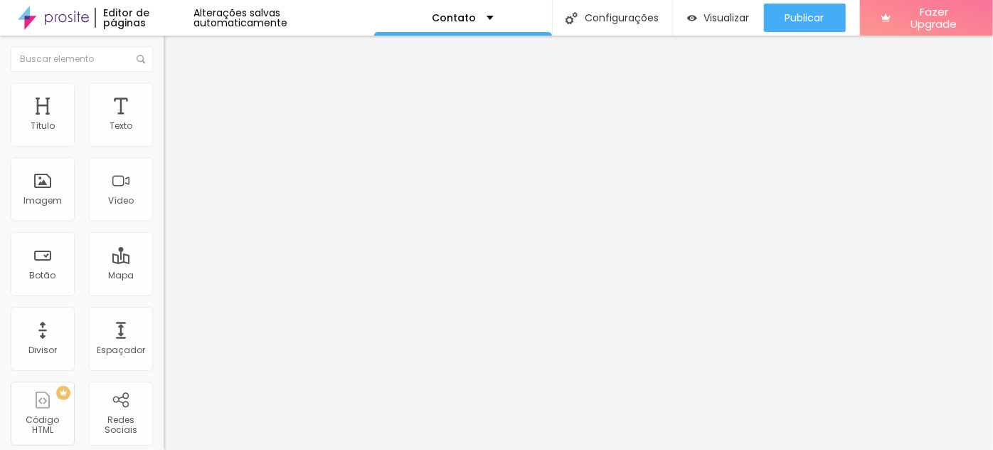
type input "No estúdio e local externo"
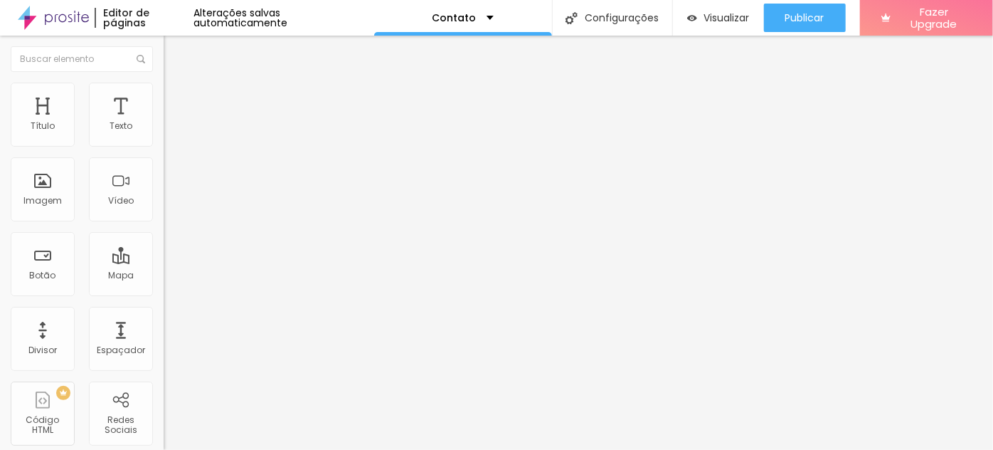
type input "Local externo"
drag, startPoint x: 353, startPoint y: 267, endPoint x: 463, endPoint y: 267, distance: 109.6
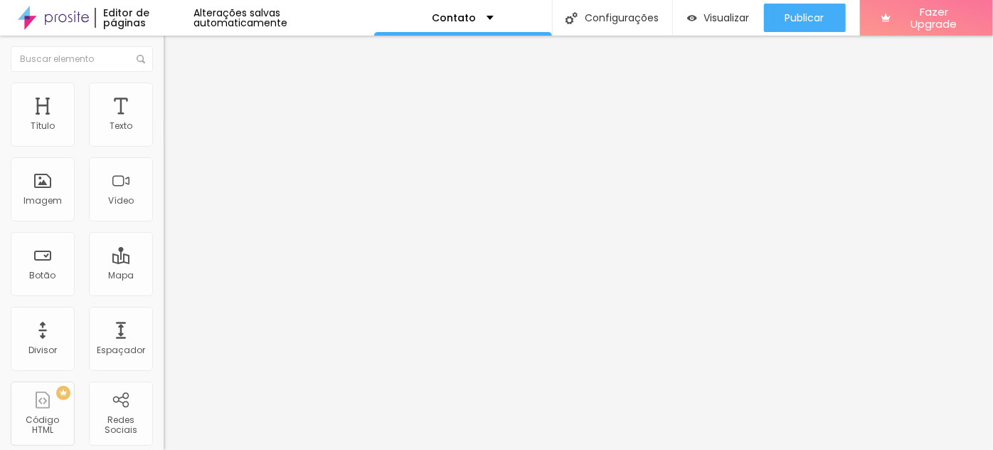
type input "Na casa / escritório do cliente"
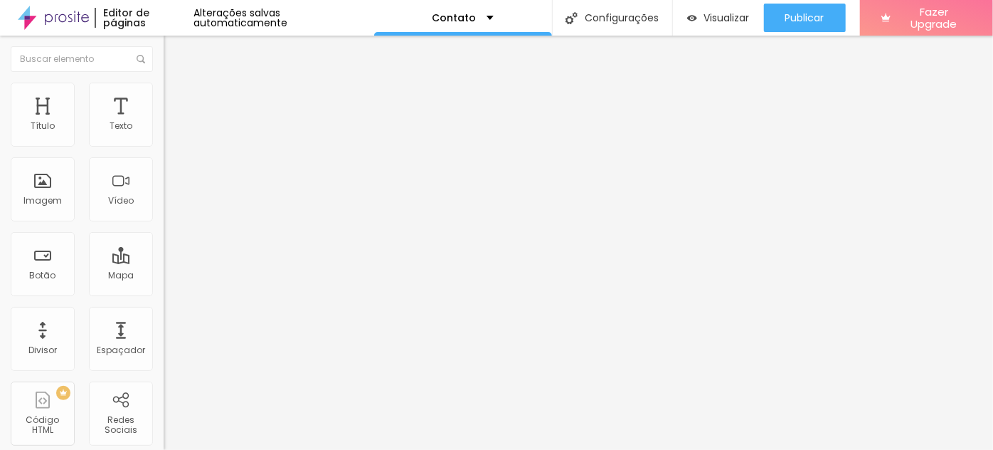
type input "Em evento"
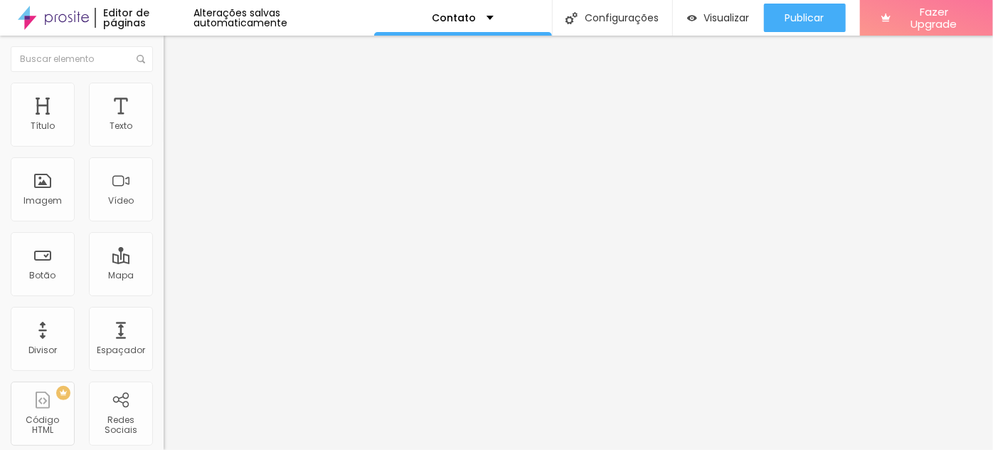
scroll to position [787, 0]
drag, startPoint x: 436, startPoint y: 250, endPoint x: 430, endPoint y: 198, distance: 52.3
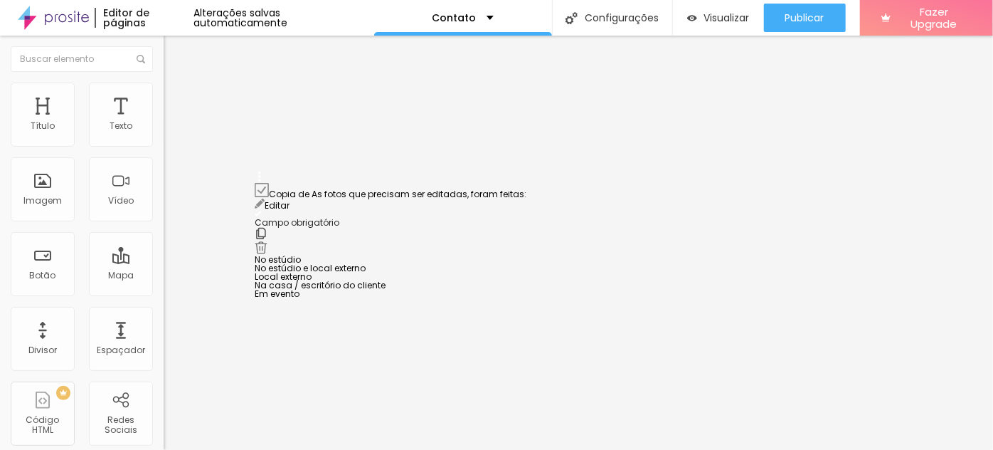
scroll to position [909, 0]
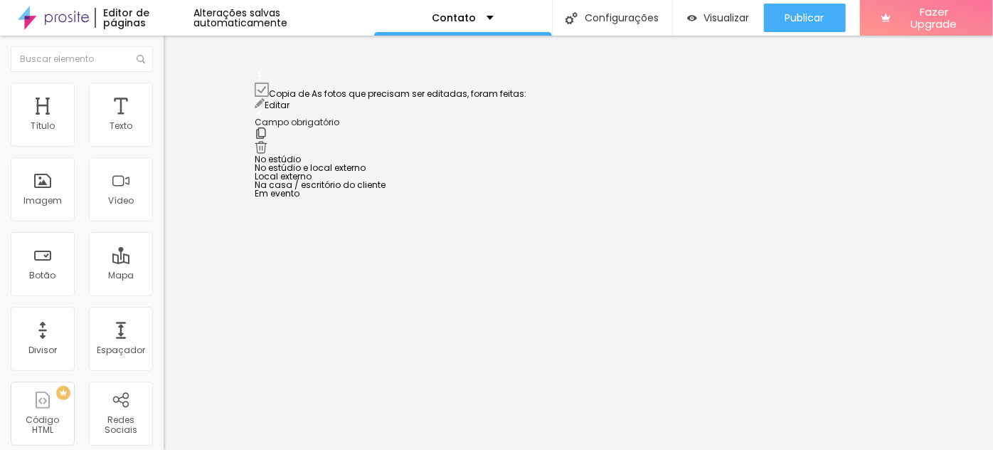
drag, startPoint x: 259, startPoint y: 257, endPoint x: 262, endPoint y: 89, distance: 168.0
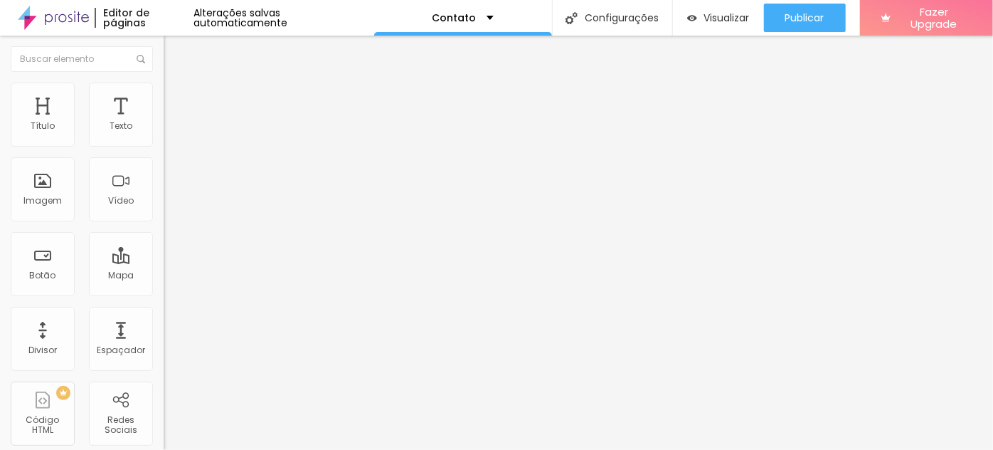
scroll to position [780, 0]
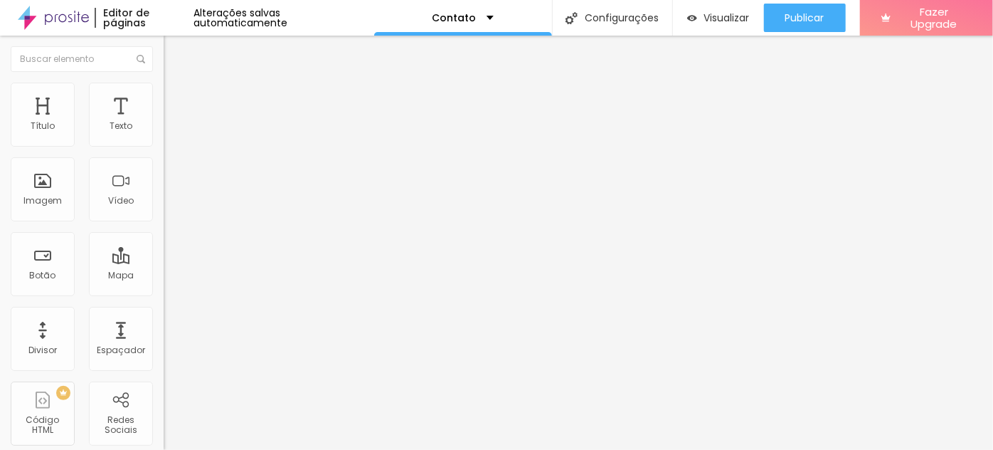
type input "Você gostaria que o tratamento nas imagens fosse feito"
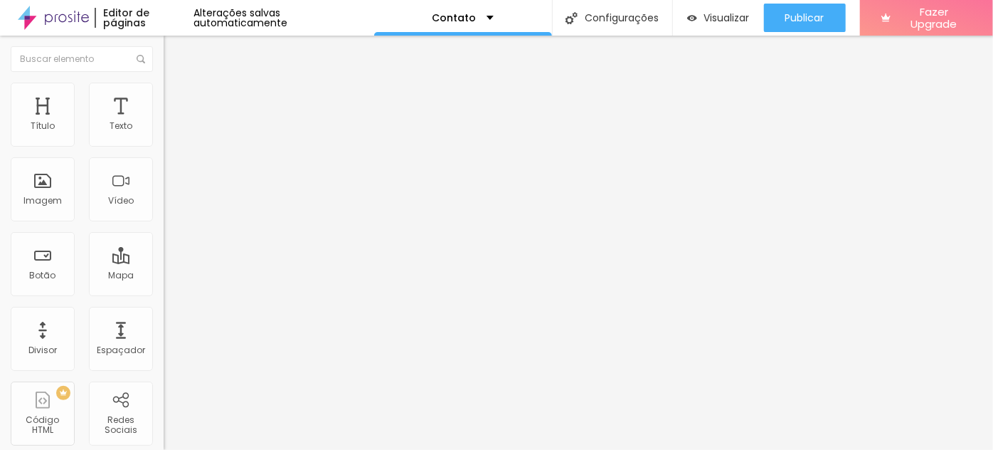
drag, startPoint x: 501, startPoint y: 191, endPoint x: 565, endPoint y: 197, distance: 64.4
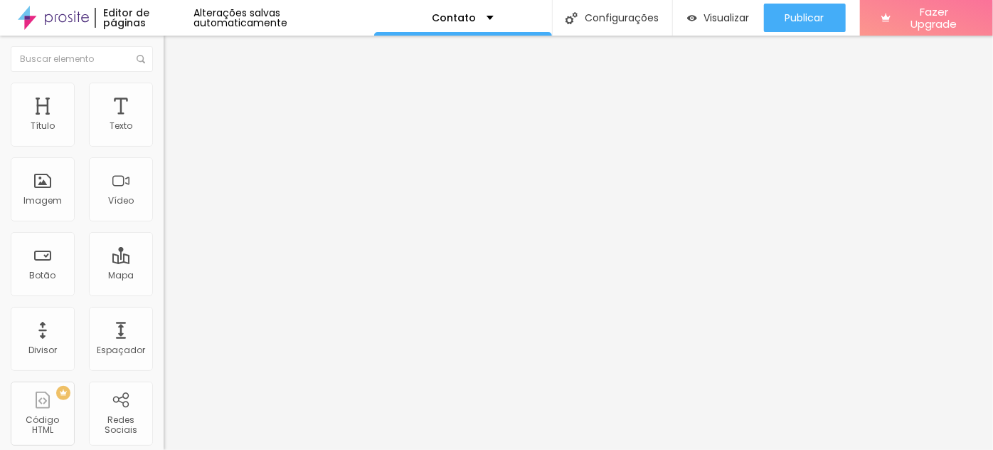
drag, startPoint x: 465, startPoint y: 122, endPoint x: 537, endPoint y: 127, distance: 72.7
type input "As fotos que precisam ser editadas, são de:"
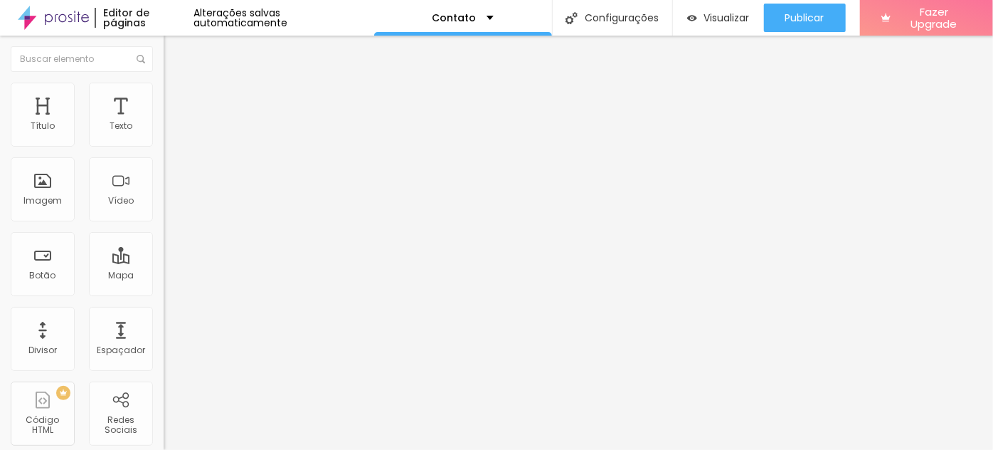
type input "Estúdio"
drag, startPoint x: 334, startPoint y: 228, endPoint x: 311, endPoint y: 231, distance: 22.9
type input "Estúdio e local externo"
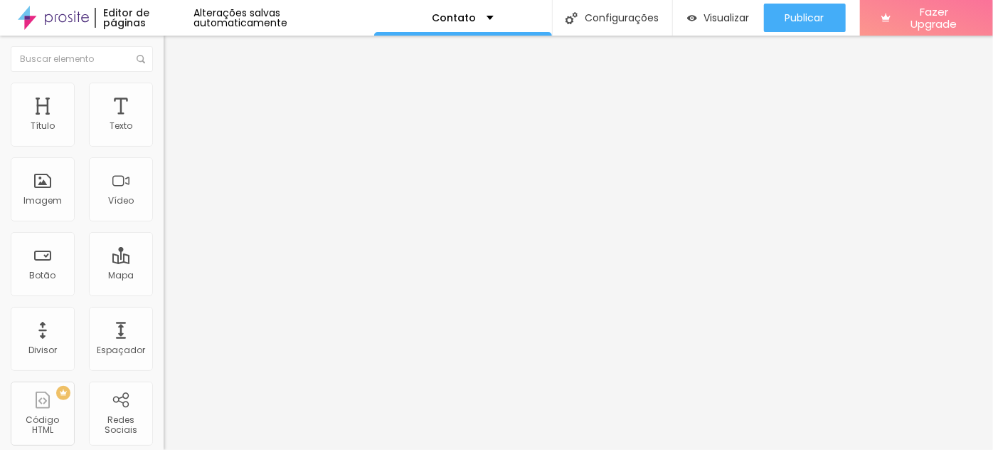
drag, startPoint x: 334, startPoint y: 324, endPoint x: 309, endPoint y: 327, distance: 25.1
type input "Evento"
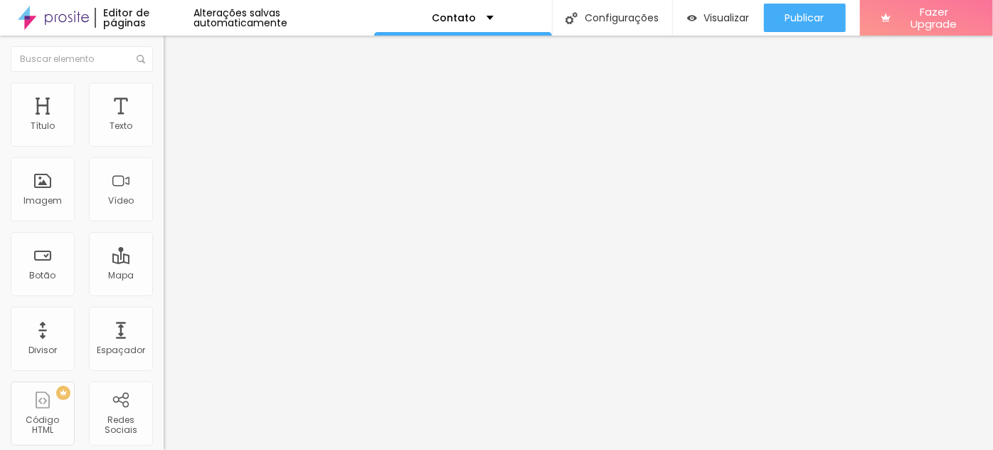
drag, startPoint x: 333, startPoint y: 290, endPoint x: 317, endPoint y: 292, distance: 15.7
type input "Casa / escritório do cliente"
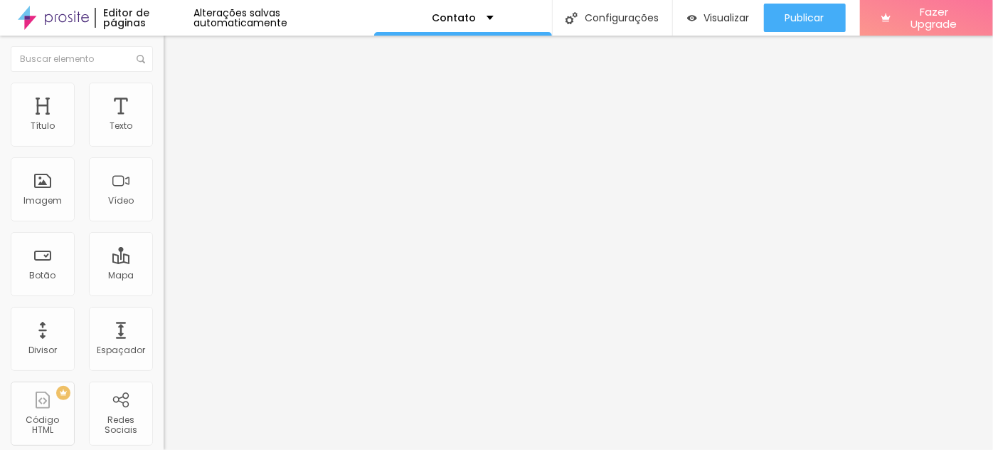
type input "Você gostaria que o tratamento nas imagens fosse feito:"
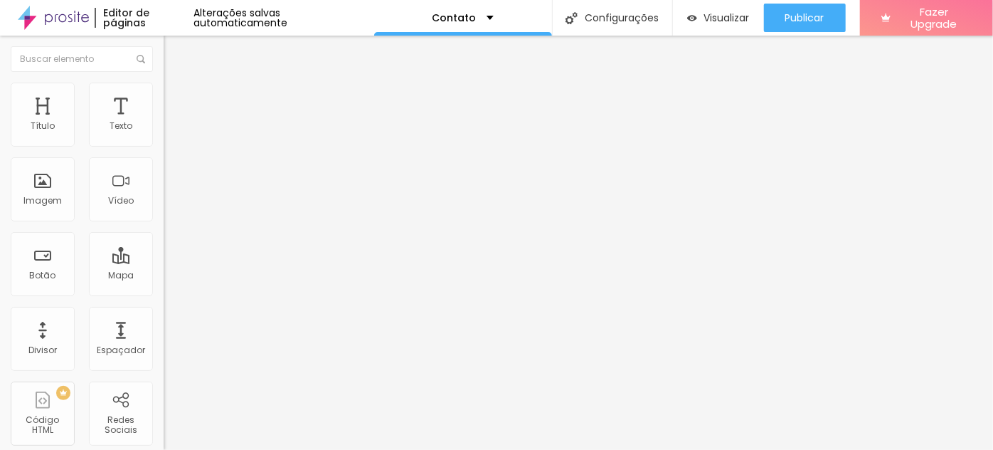
type input "Com tratamento de pele completo e correção de fundo."
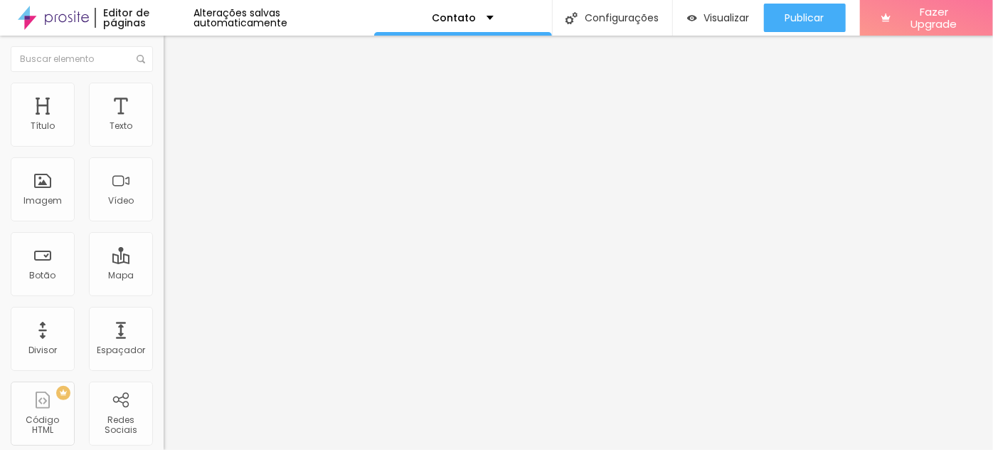
type input "Com tratamento de pele suave e natural."
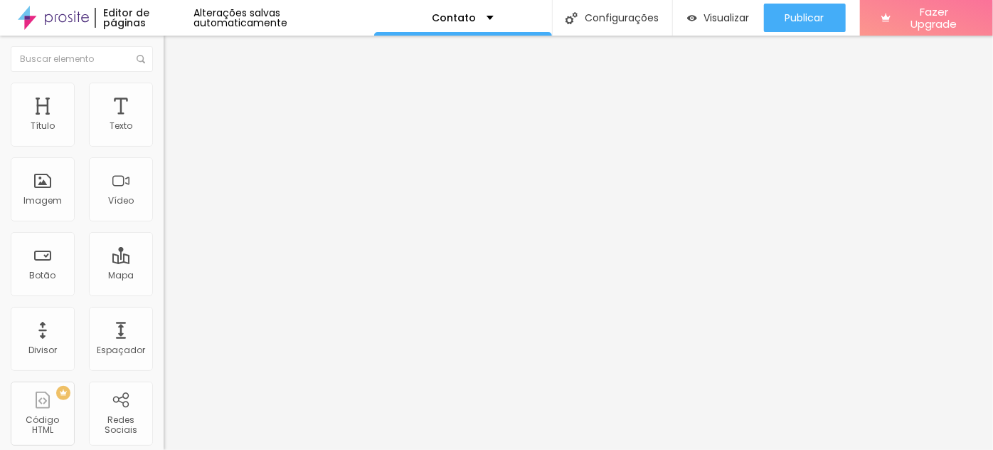
type input "Só no Lightroom"
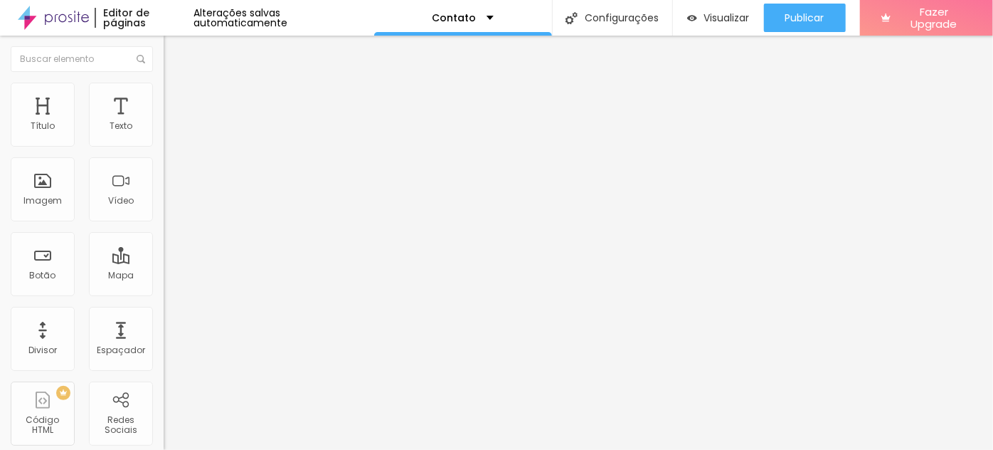
type input "O que não pode faltar no tratamento dessas fotografias?"
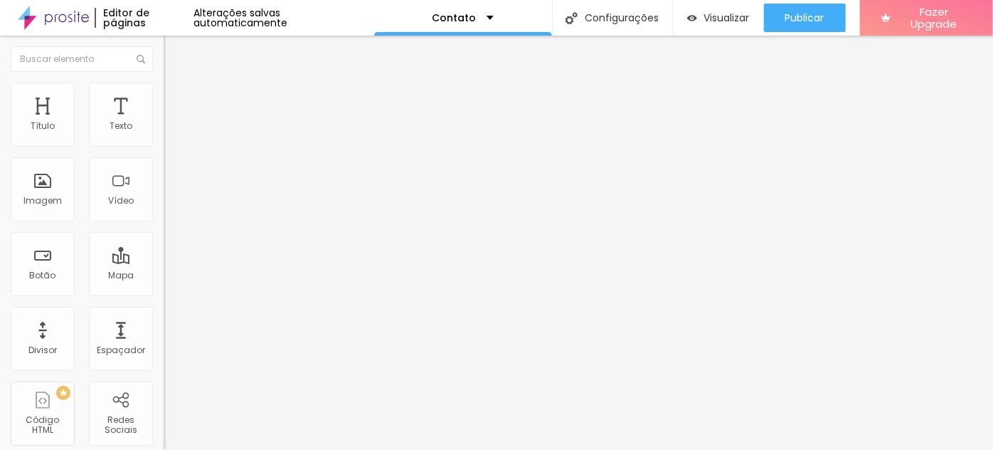
type input "Tratamento de pele completo, correção de fundo, ajuste de silhueta e demais aju…"
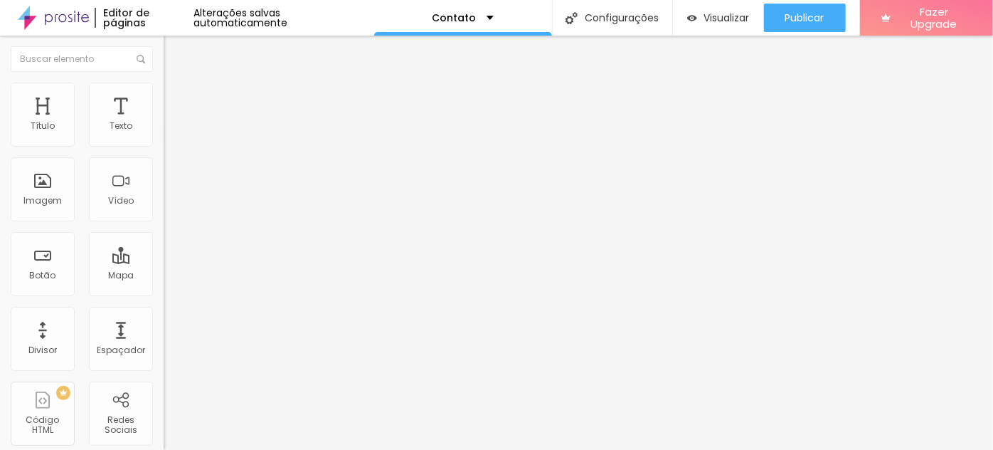
scroll to position [0, 0]
type input "Colorização da imagem."
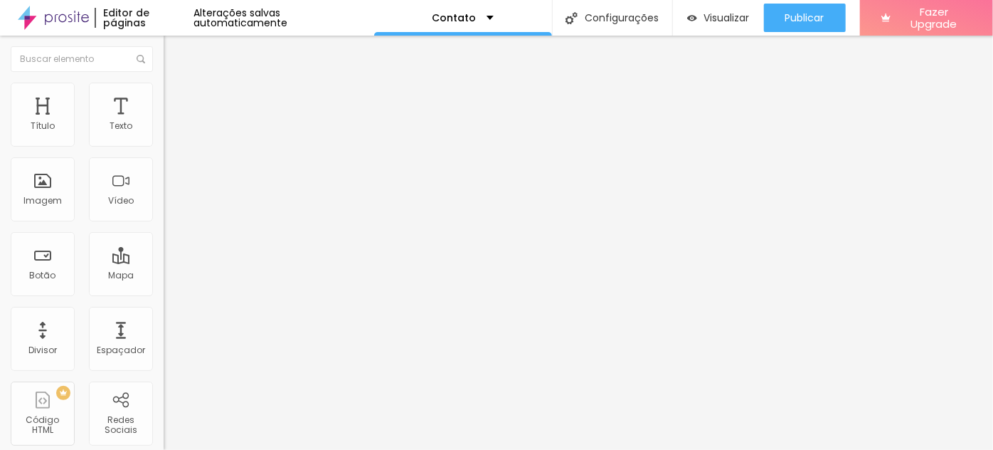
type input "Remoção de pequenas espinhas, mas sem retirar marcas naturais da pessoa."
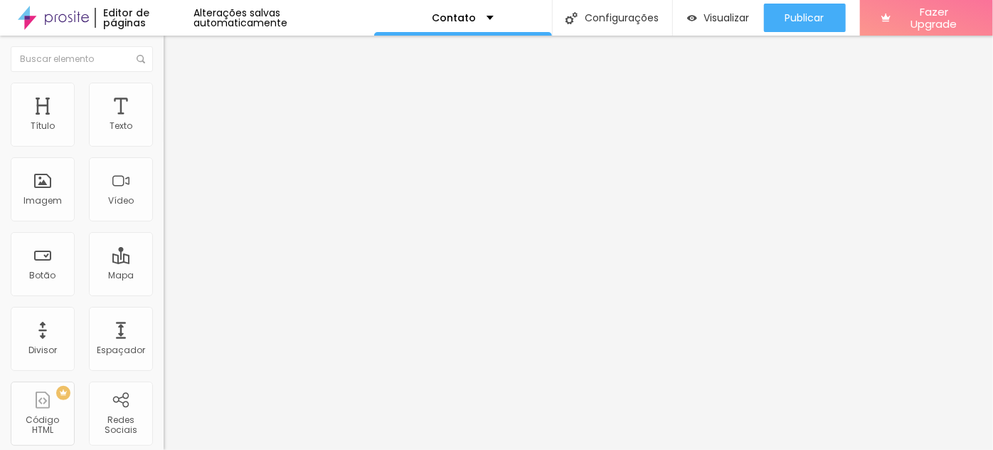
scroll to position [0, 0]
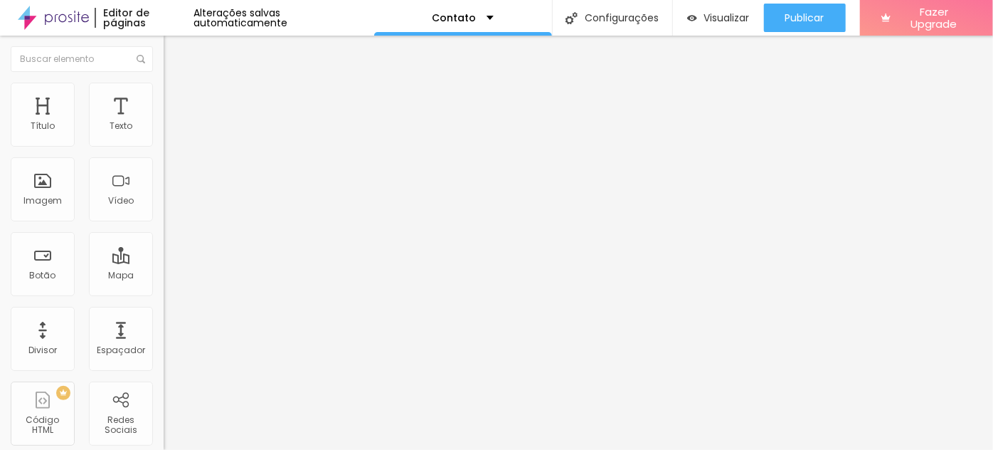
type input "Tratamento de pele completo e refinado. Pele de pêssego."
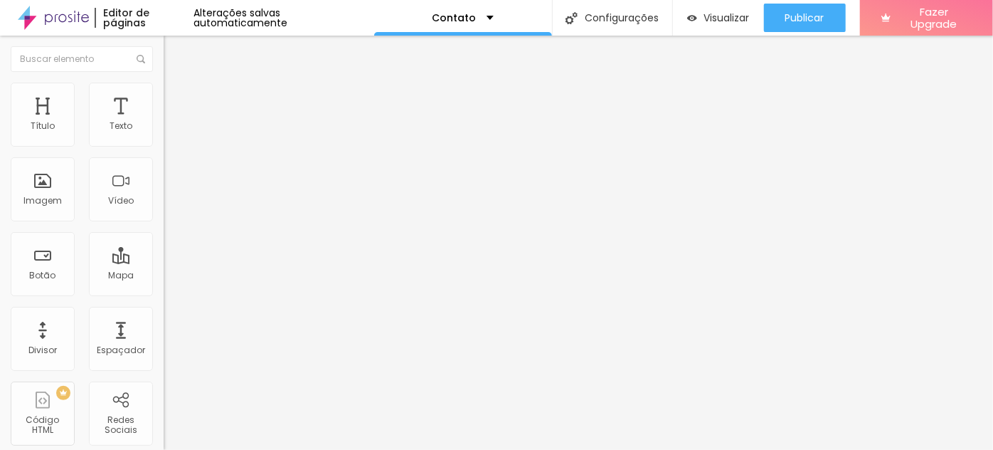
type input "Remoção de marcas, estrias e espinhas."
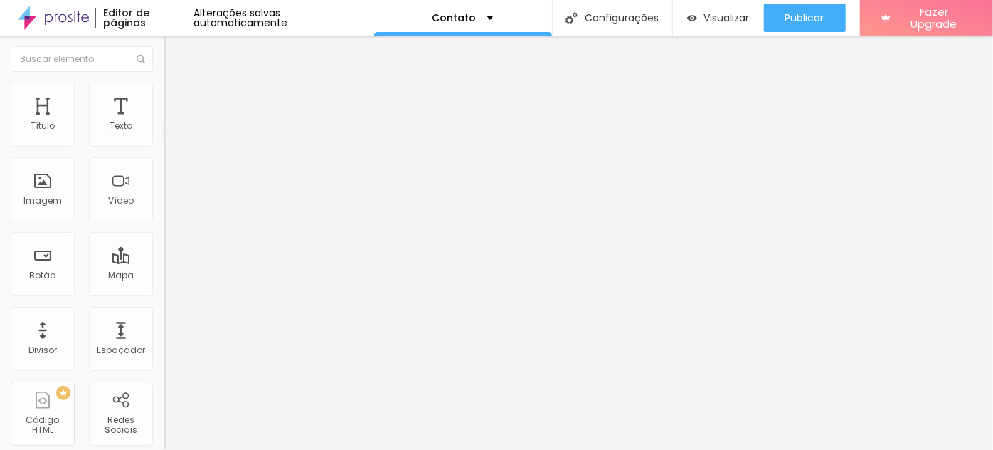
type input "A"
type input "Remodelagem corporal."
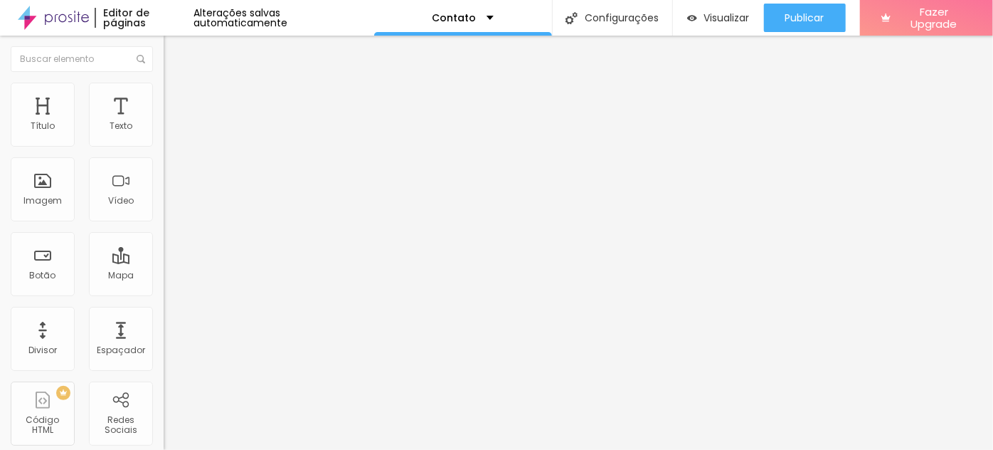
type input "Correção / ajuste de fundo."
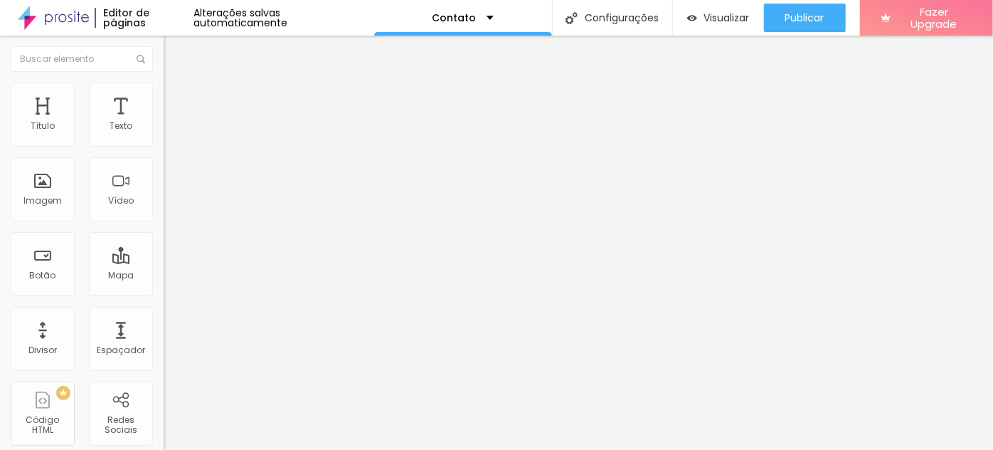
type input "Aplicação de efeitos como luz, sol, etc"
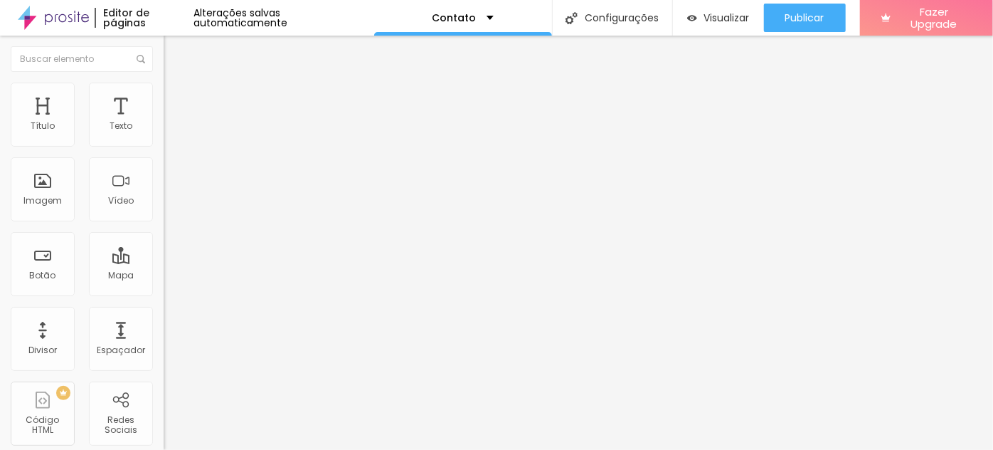
type input "Um tratamento leve e natural, respeitando a foto original."
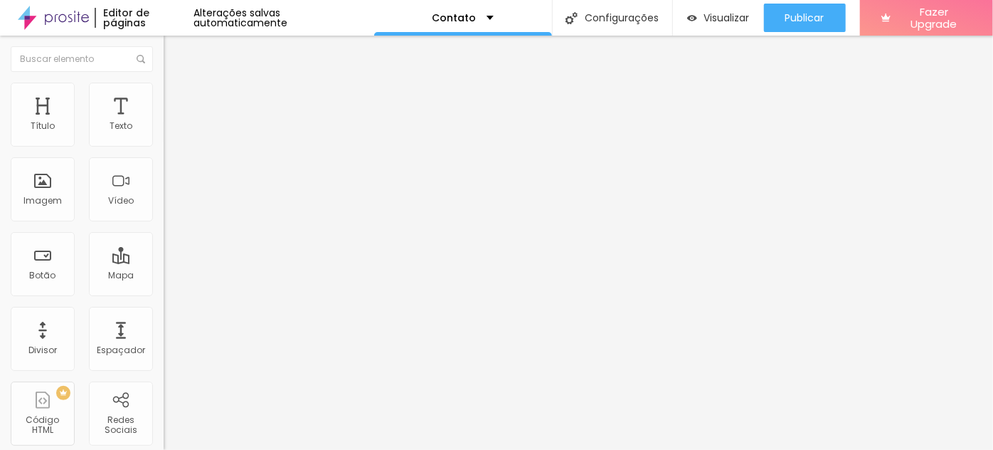
drag, startPoint x: 444, startPoint y: 155, endPoint x: 556, endPoint y: 161, distance: 112.6
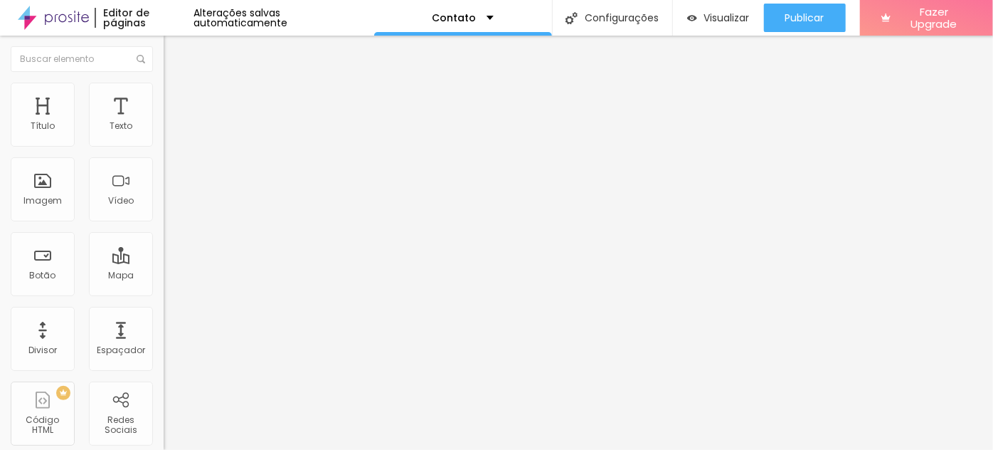
type input "O que não pode faltar no tratamento dessas fotografias? (Marque todas as opções…"
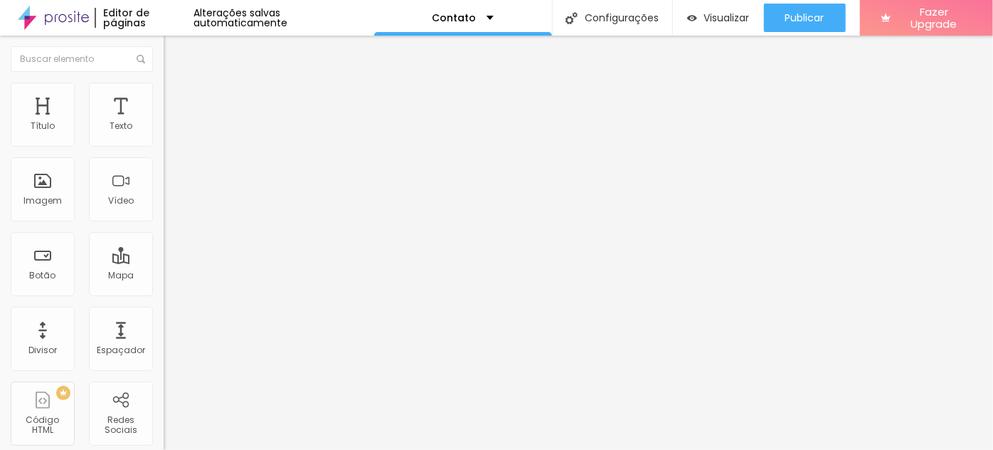
scroll to position [838, 0]
type input "Aplicação de efeitos como luz, sol, neve, etc"
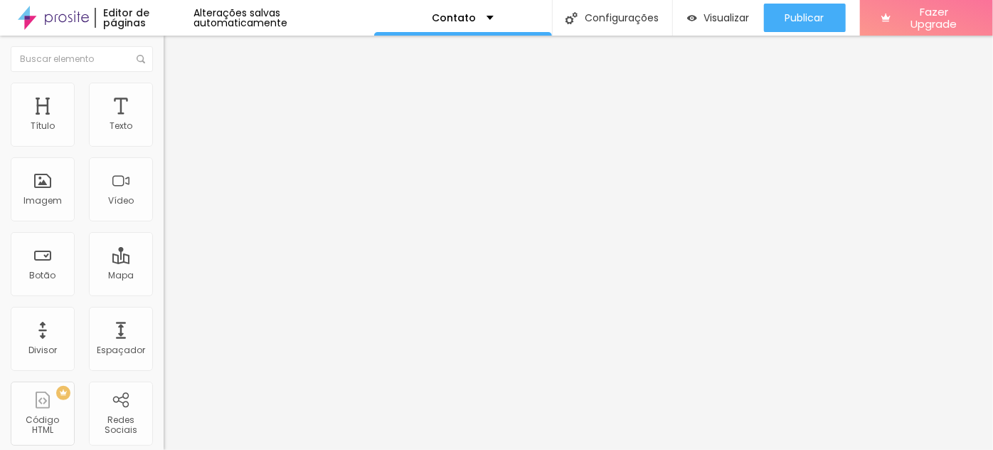
scroll to position [0, 60]
drag, startPoint x: 446, startPoint y: 319, endPoint x: 531, endPoint y: 323, distance: 84.8
type input "Um tratamento leve e natural, que preserve o arquivo original."
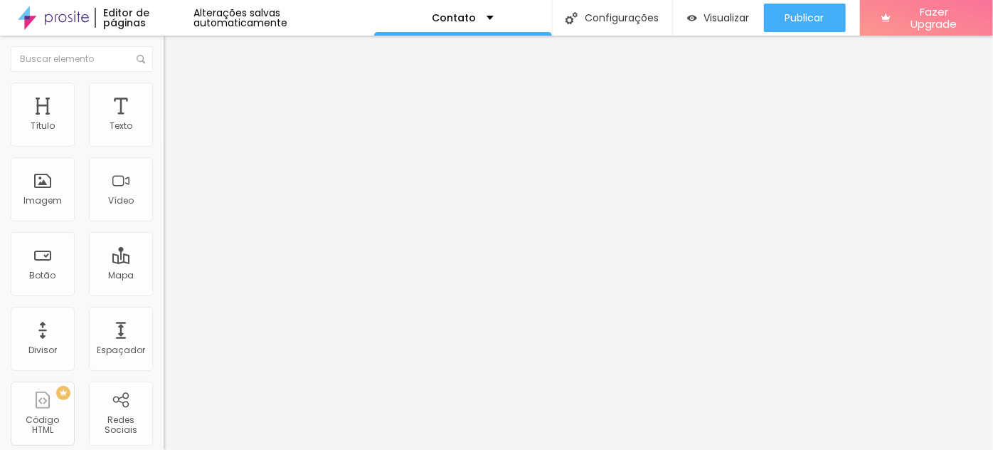
drag, startPoint x: 418, startPoint y: 348, endPoint x: 481, endPoint y: 335, distance: 64.6
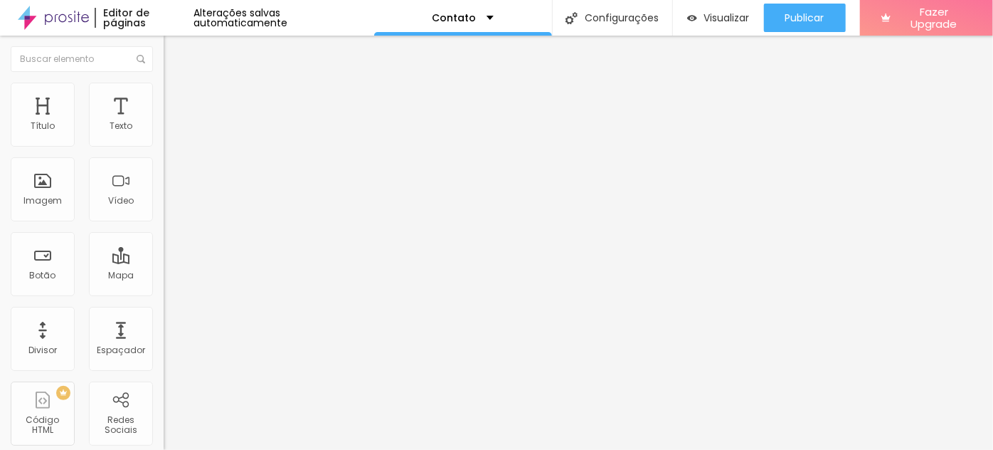
scroll to position [1019, 0]
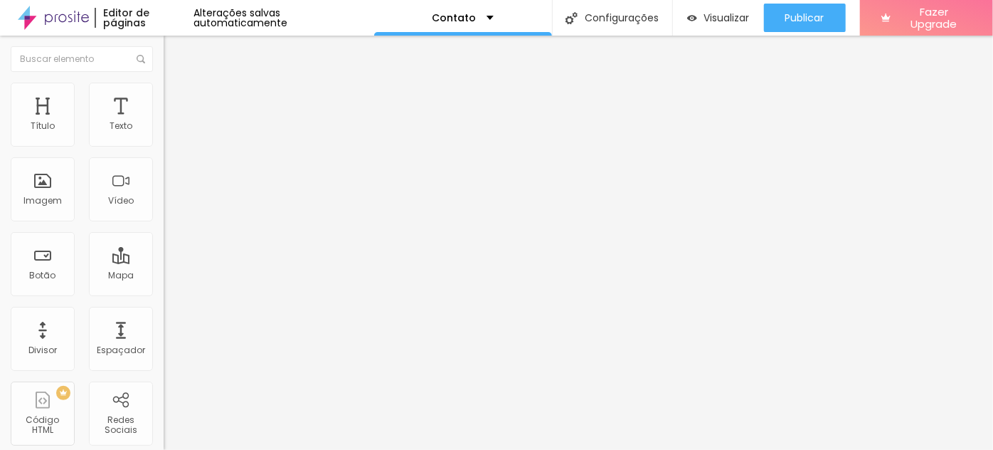
scroll to position [1019, 0]
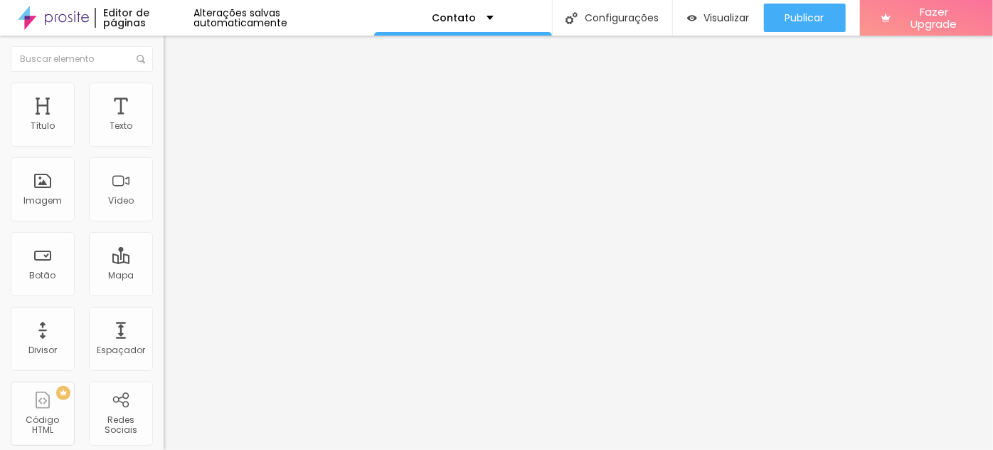
type input "Gostaria de acrescentar mais alguma coisa?"
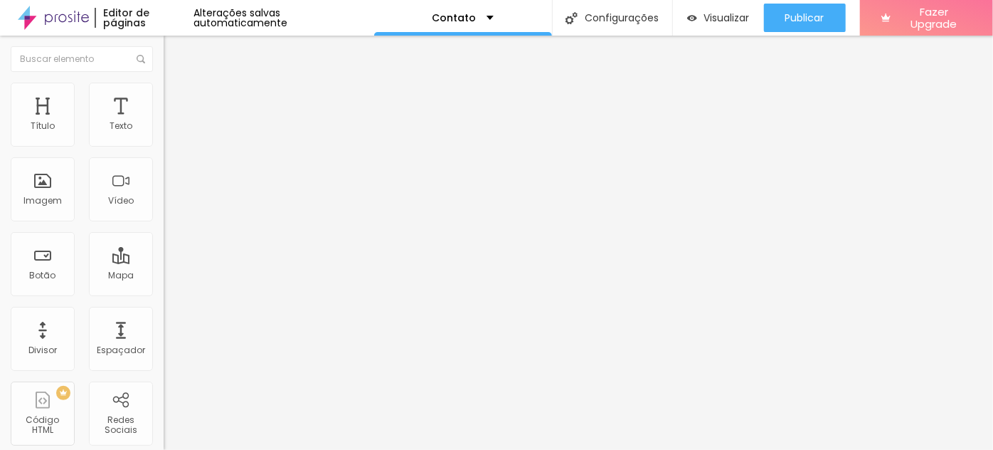
type input "Instagram / Site"
type input "Ponha seu @ ou site aqui"
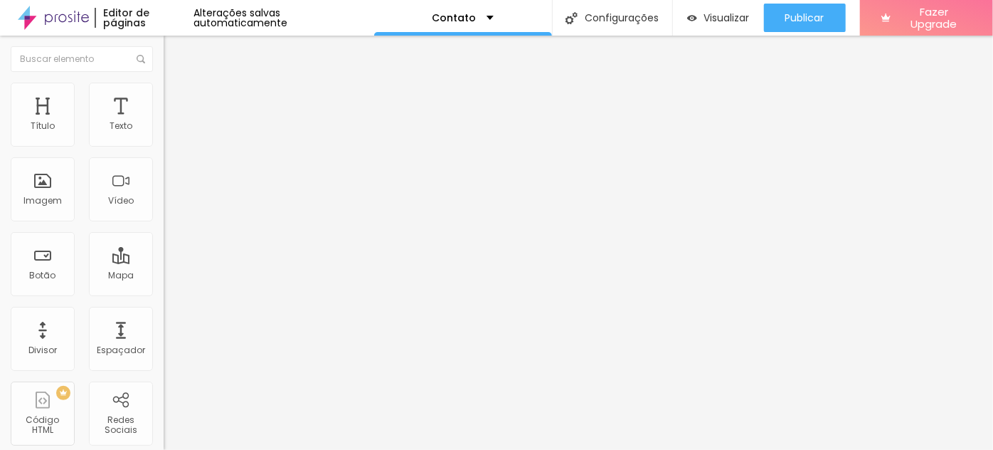
click at [176, 98] on span "Estilo" at bounding box center [187, 92] width 22 height 12
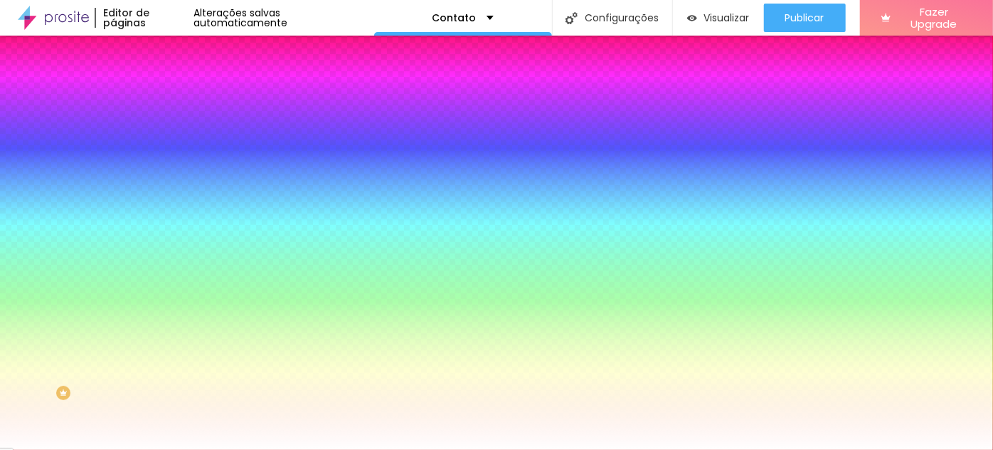
click at [171, 154] on icon "button" at bounding box center [174, 151] width 6 height 6
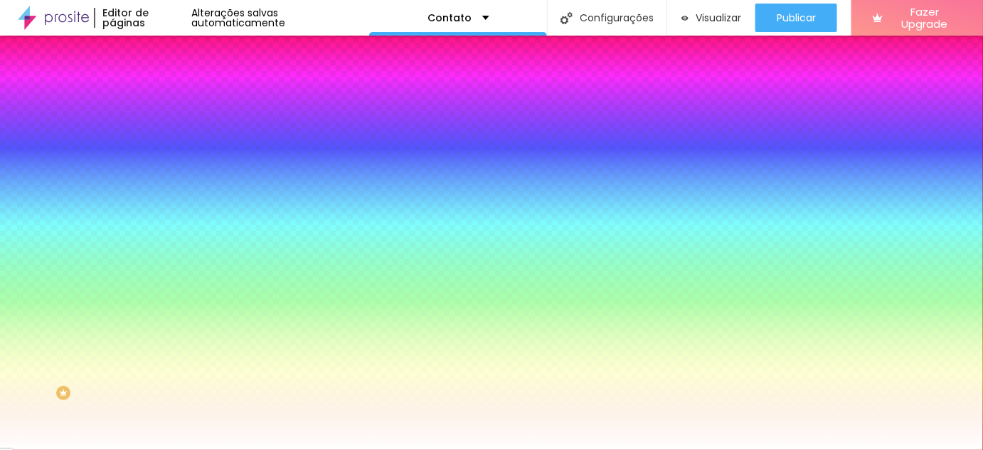
select select "Poppins"
click at [149, 449] on div at bounding box center [491, 450] width 983 height 0
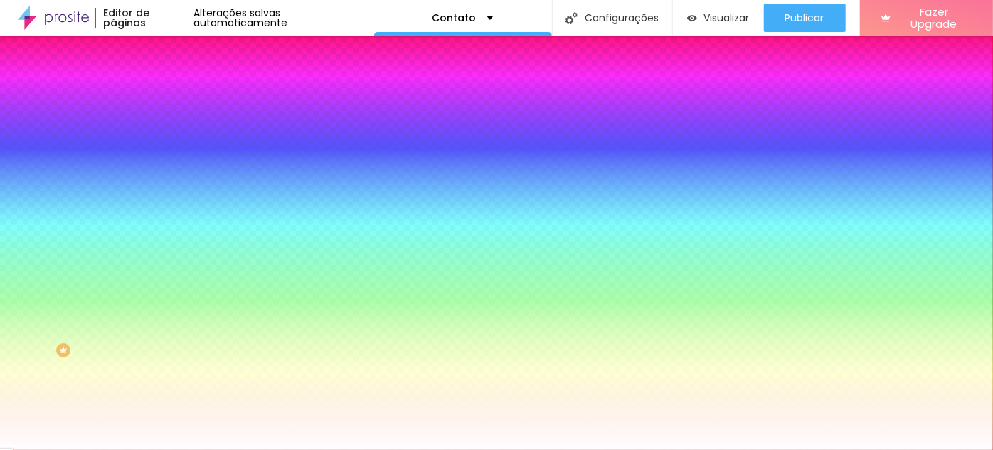
scroll to position [60, 0]
click at [171, 403] on icon "button" at bounding box center [174, 401] width 6 height 6
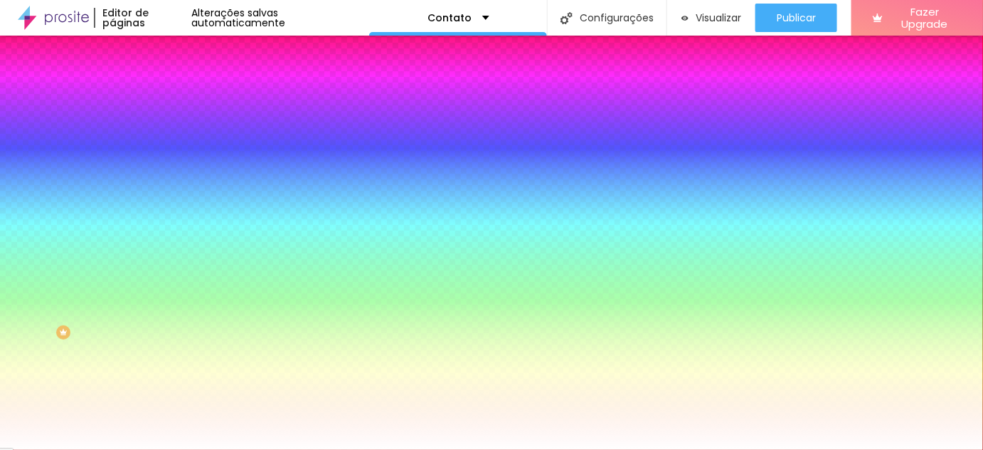
click at [150, 449] on div at bounding box center [491, 450] width 983 height 0
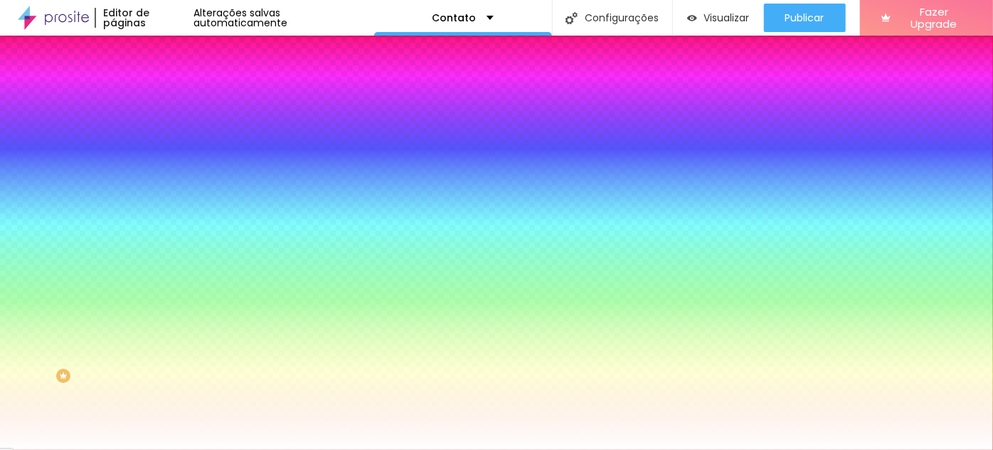
scroll to position [0, 0]
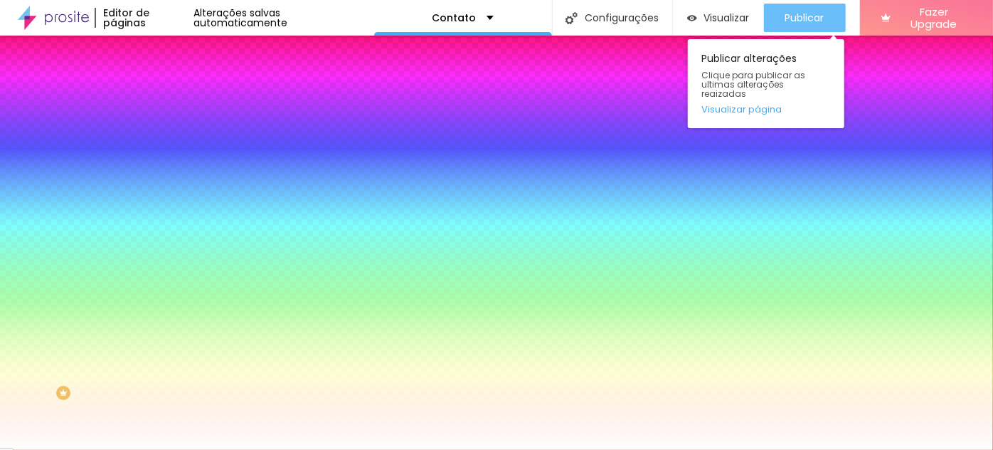
click at [790, 20] on span "Publicar" at bounding box center [805, 17] width 39 height 11
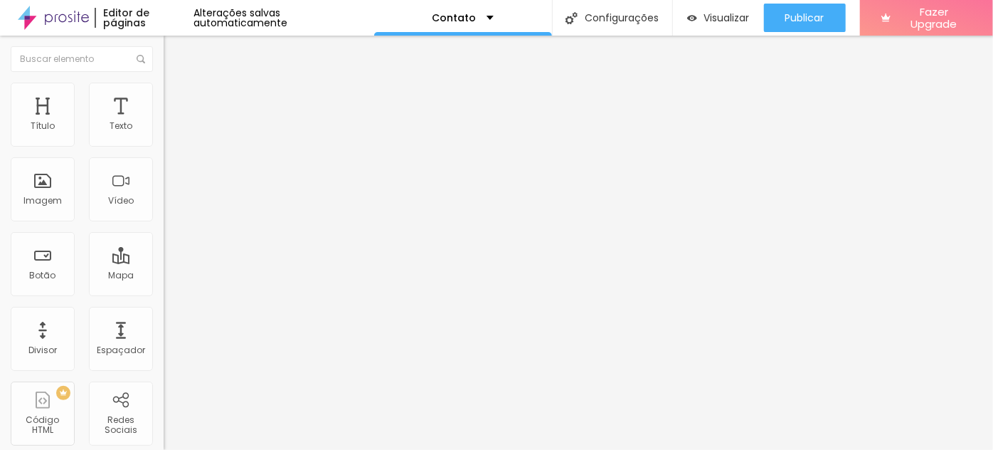
click at [164, 151] on span "Editar perguntas" at bounding box center [204, 145] width 81 height 12
click at [176, 110] on span "Estilo" at bounding box center [187, 103] width 22 height 12
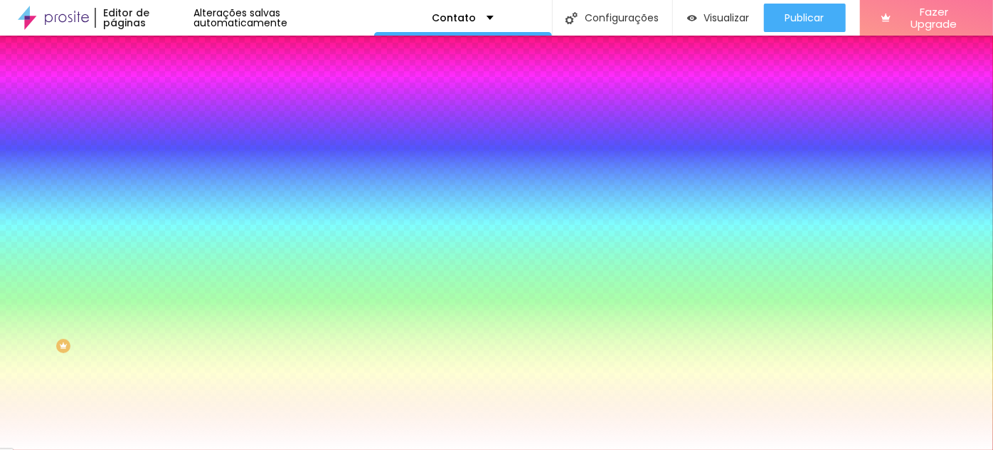
scroll to position [64, 0]
click at [169, 302] on icon "button" at bounding box center [173, 306] width 9 height 9
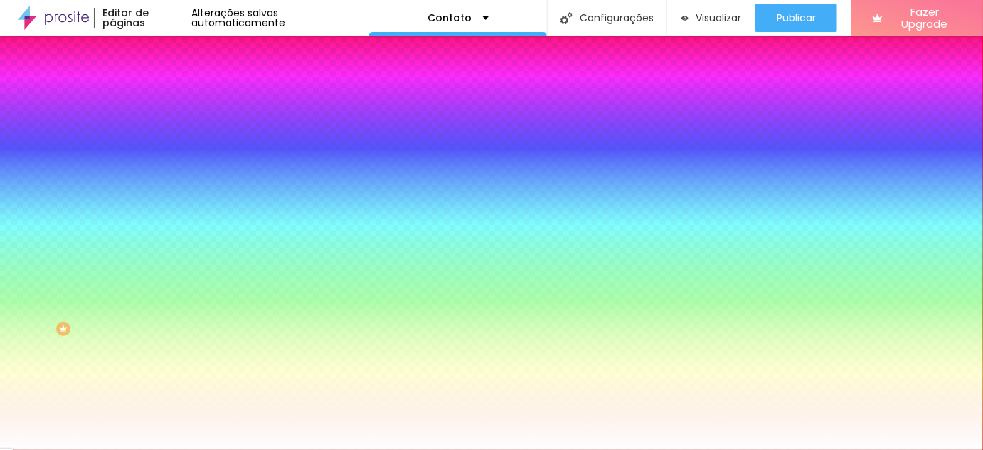
click at [152, 449] on div at bounding box center [491, 450] width 983 height 0
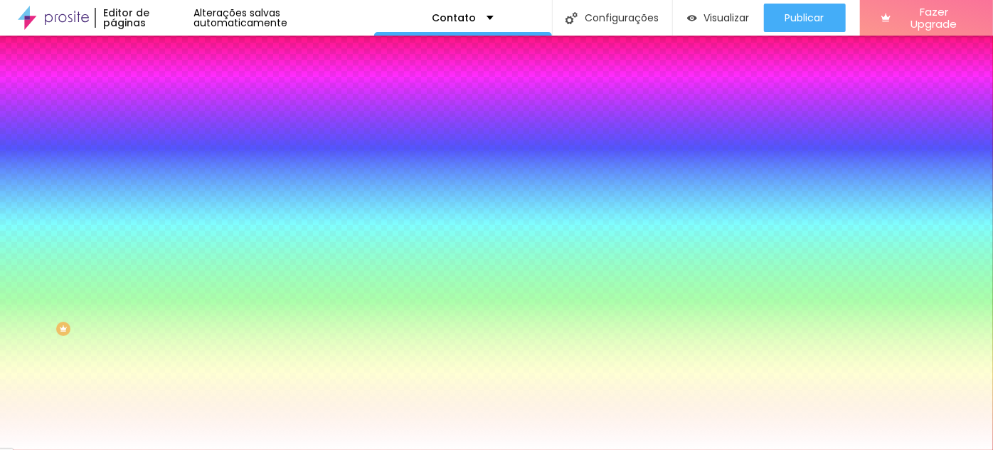
click at [171, 255] on icon "button" at bounding box center [174, 258] width 6 height 6
click at [238, 449] on div at bounding box center [496, 458] width 993 height 0
click at [764, 449] on div at bounding box center [496, 450] width 993 height 0
click at [169, 188] on icon "button" at bounding box center [173, 192] width 9 height 9
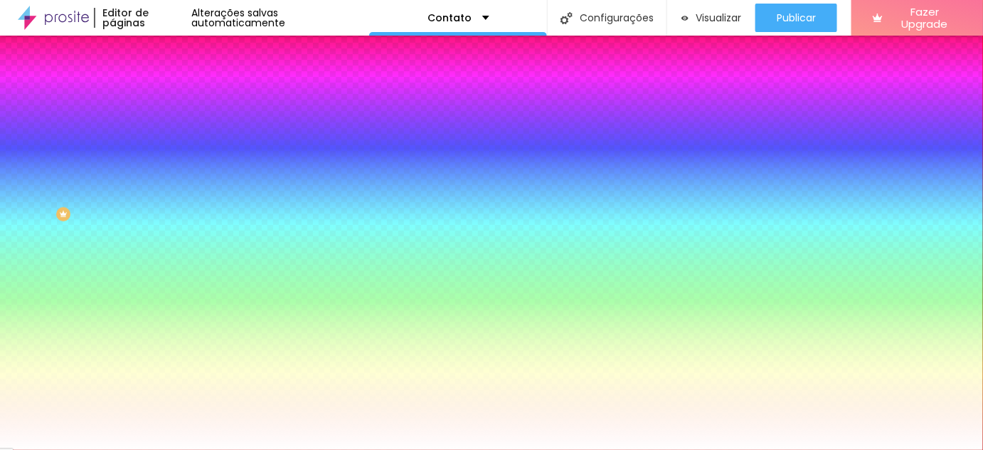
click at [144, 449] on div at bounding box center [491, 450] width 983 height 0
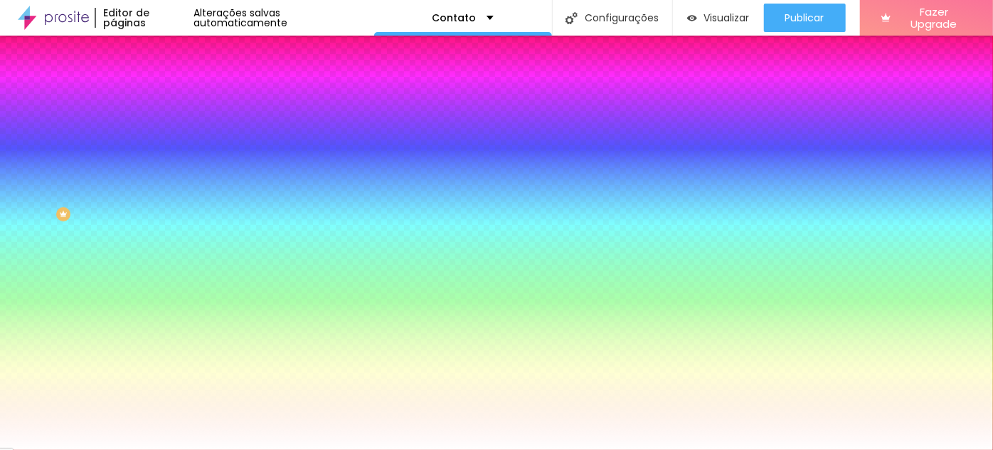
click at [164, 287] on button "button" at bounding box center [174, 280] width 20 height 15
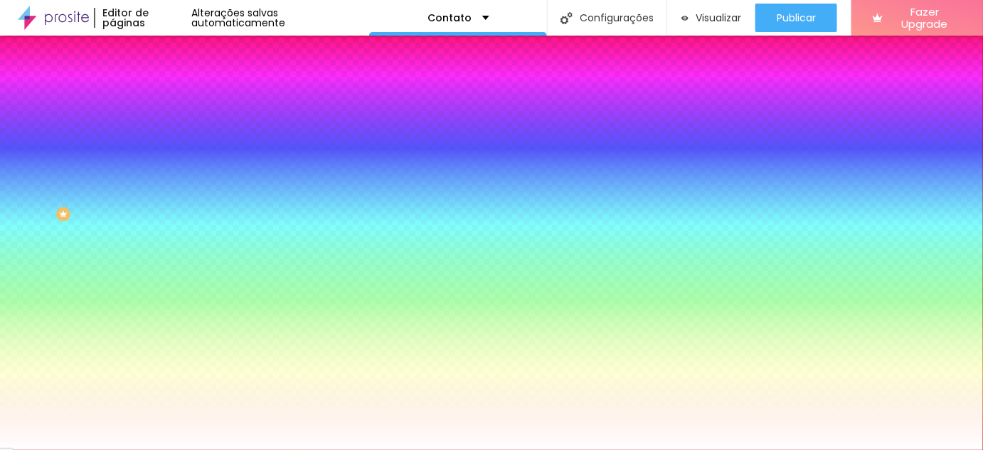
click at [154, 449] on div at bounding box center [491, 450] width 983 height 0
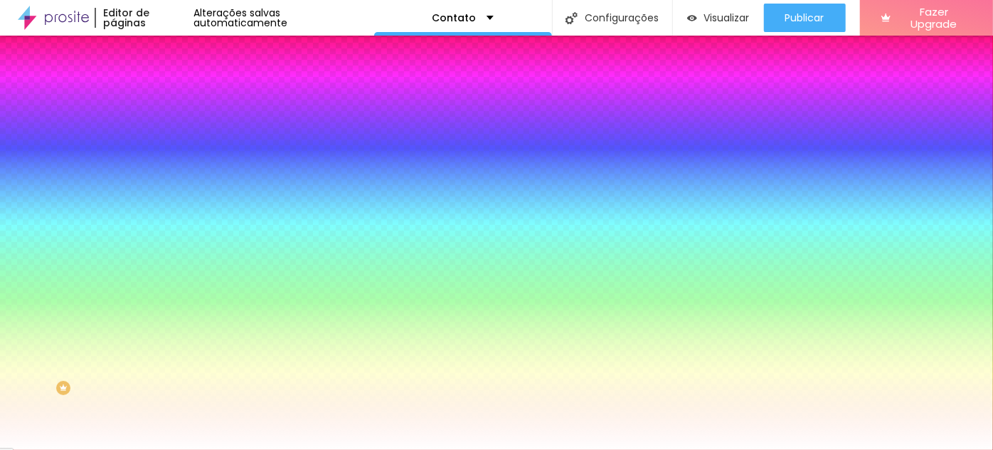
scroll to position [0, 0]
click at [169, 184] on img at bounding box center [173, 188] width 9 height 9
radio input "false"
click at [169, 184] on img at bounding box center [173, 188] width 9 height 9
click at [176, 113] on span "Avançado" at bounding box center [199, 118] width 47 height 12
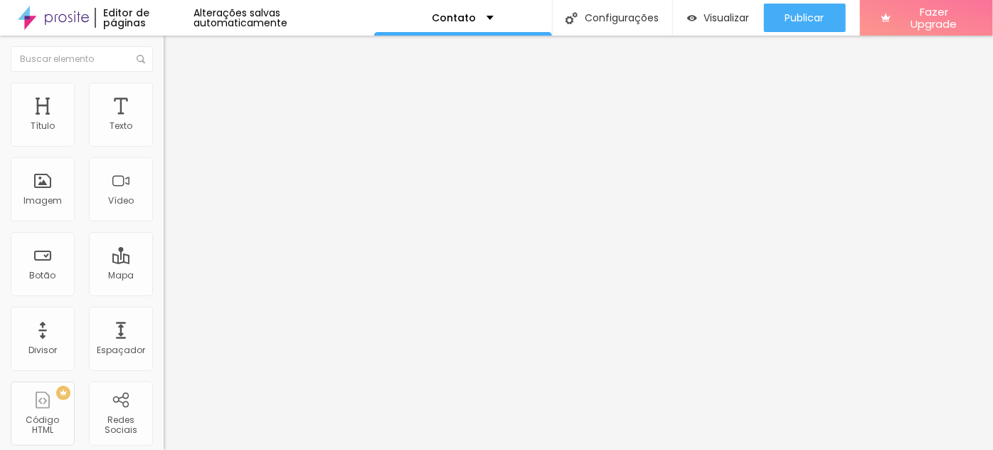
click at [164, 93] on img at bounding box center [170, 86] width 13 height 13
click at [164, 104] on li "Estilo" at bounding box center [246, 101] width 164 height 14
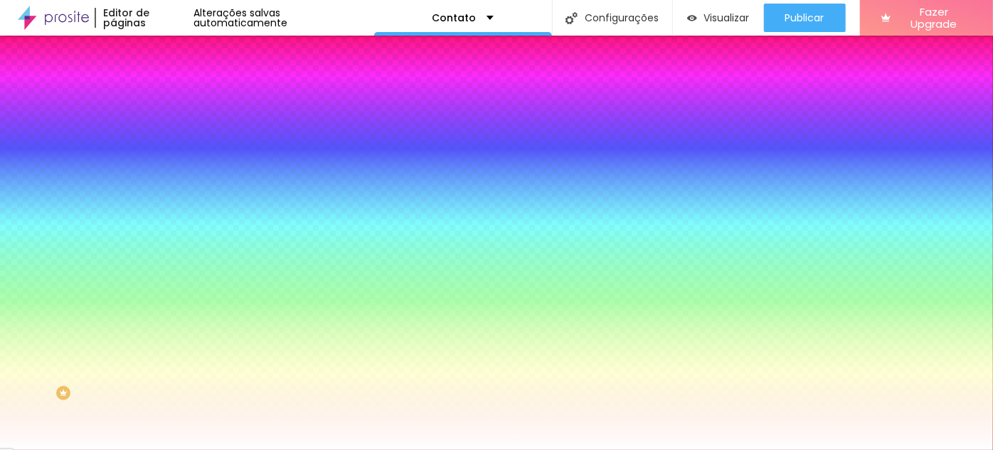
click at [164, 93] on img at bounding box center [170, 86] width 13 height 13
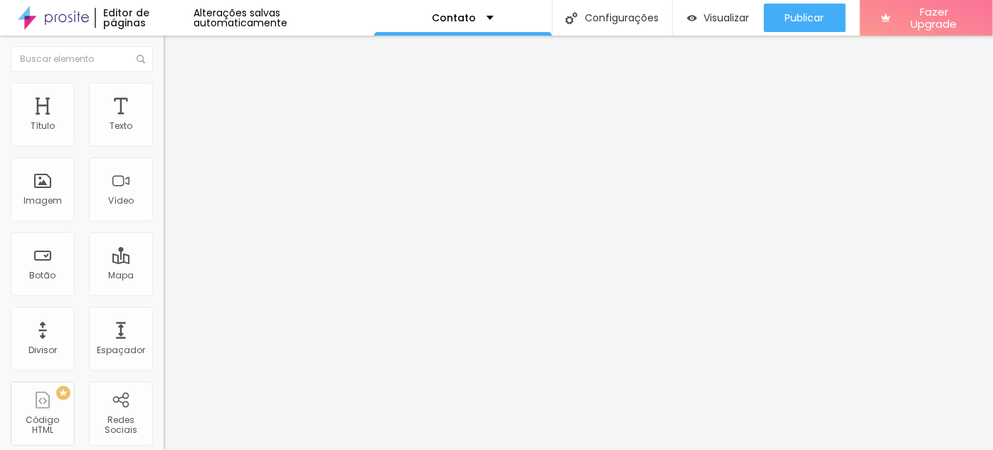
click at [164, 151] on span "Editar perguntas" at bounding box center [204, 145] width 81 height 12
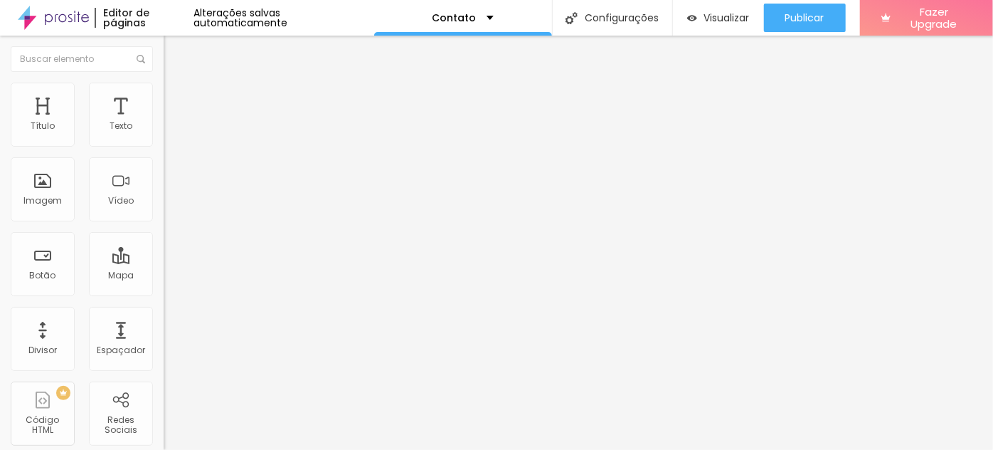
drag, startPoint x: 444, startPoint y: 335, endPoint x: 657, endPoint y: 327, distance: 213.6
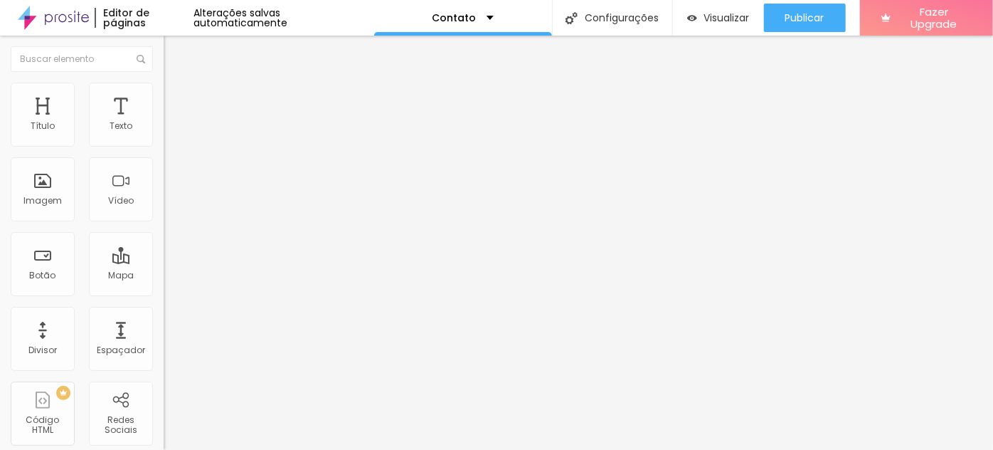
drag, startPoint x: 658, startPoint y: 337, endPoint x: 445, endPoint y: 332, distance: 213.5
drag, startPoint x: 722, startPoint y: 332, endPoint x: 772, endPoint y: 332, distance: 49.8
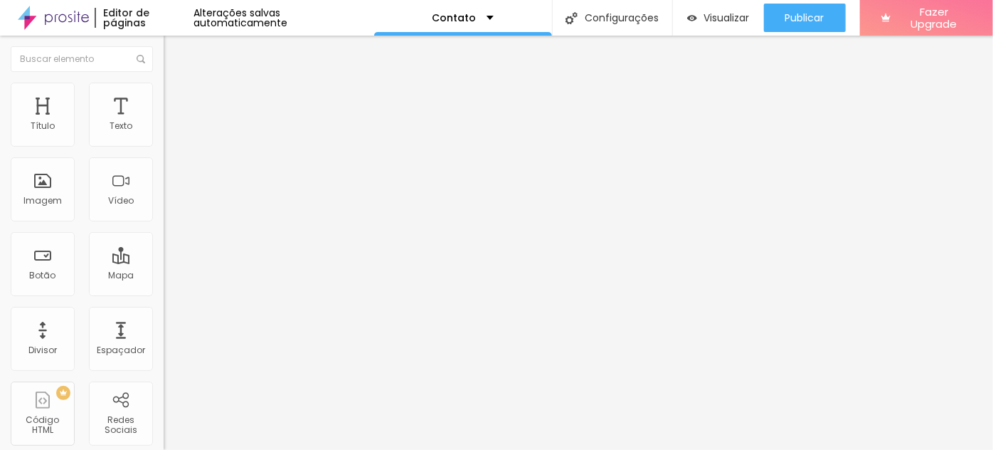
click at [176, 107] on span "Estilo" at bounding box center [187, 103] width 22 height 12
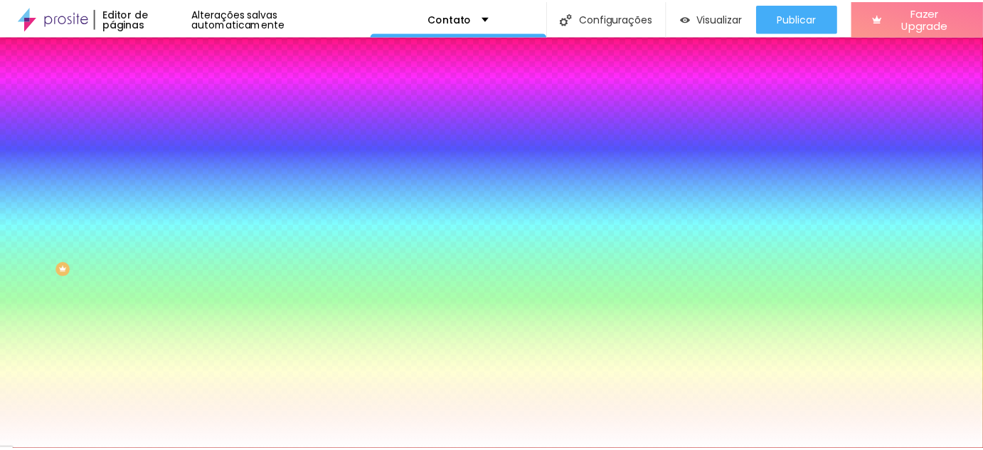
scroll to position [129, 0]
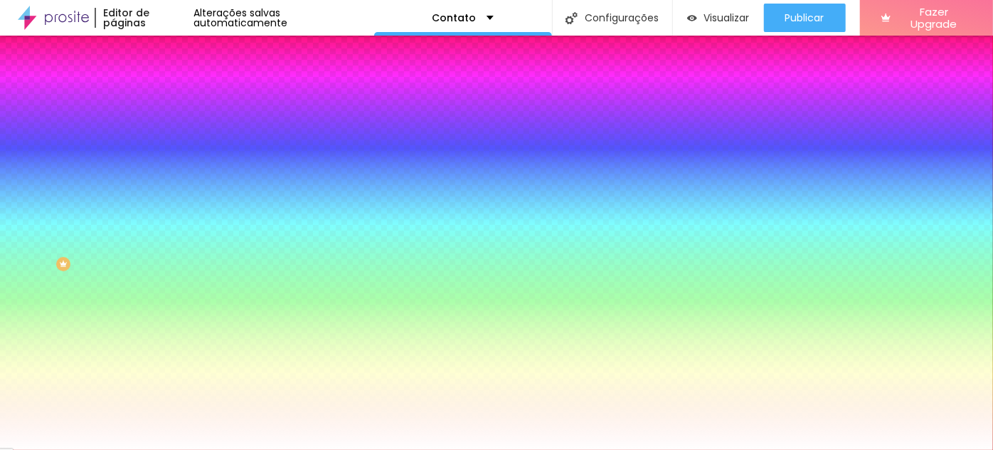
click at [169, 238] on icon "button" at bounding box center [173, 242] width 9 height 9
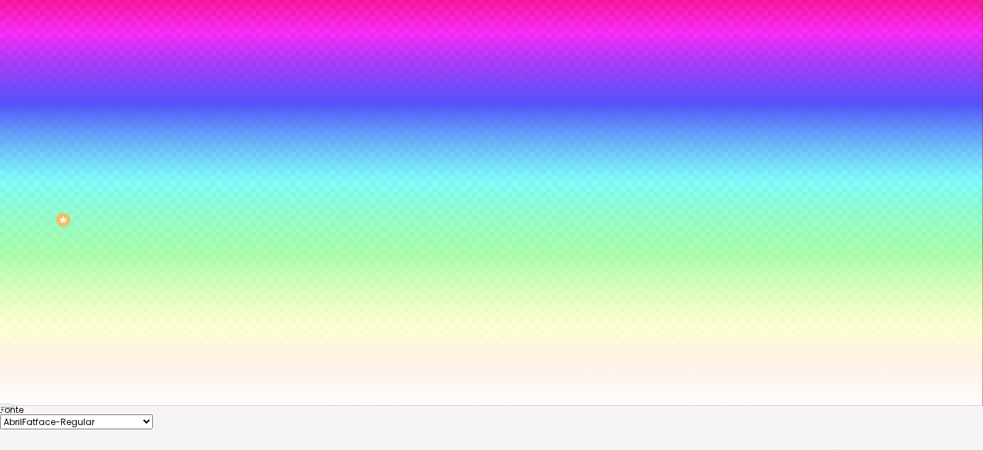
scroll to position [64, 0]
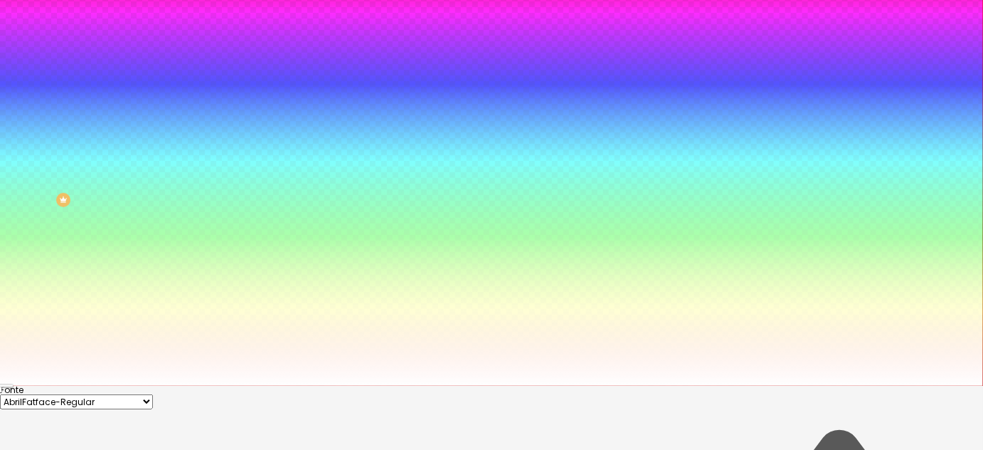
click at [139, 386] on div at bounding box center [491, 386] width 983 height 0
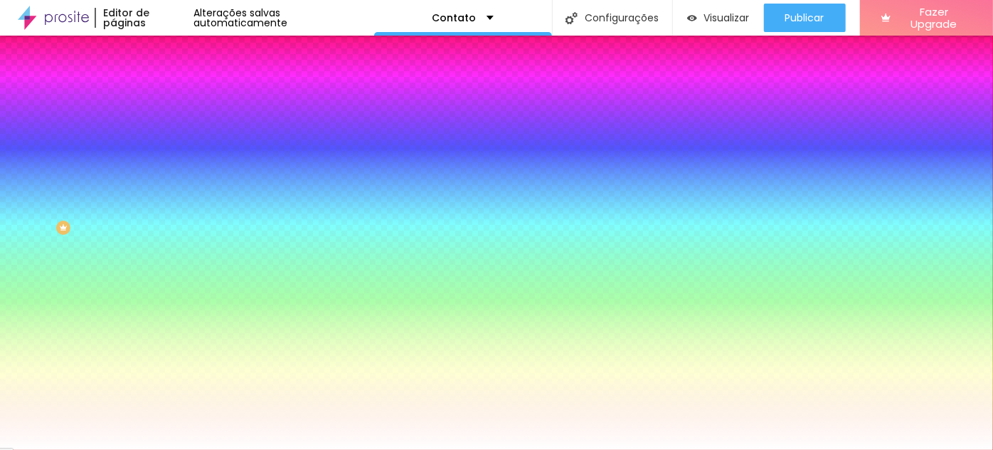
scroll to position [179, 0]
click at [164, 301] on div "Visual Largura 100 % px Borda Voltar ao padrão Sombra DESATIVADO Voltar ao padr…" at bounding box center [246, 178] width 164 height 469
click at [171, 282] on icon "button" at bounding box center [174, 279] width 6 height 6
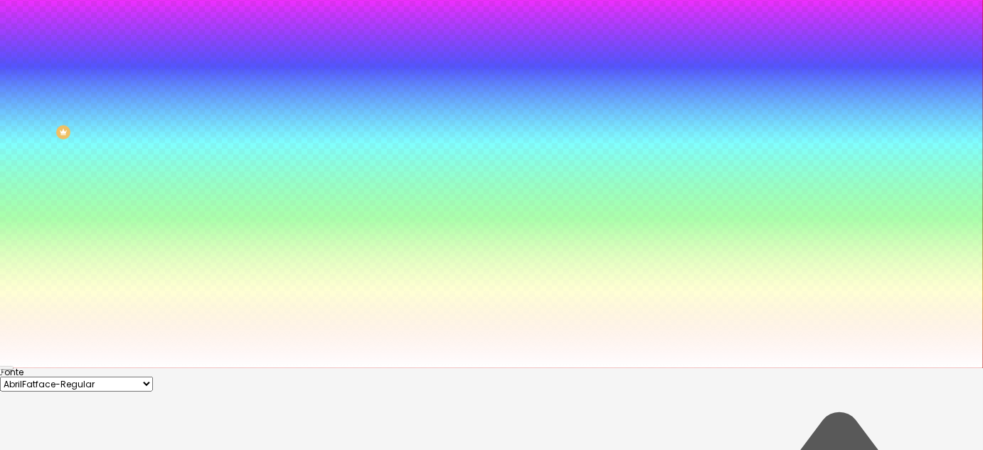
scroll to position [60, 0]
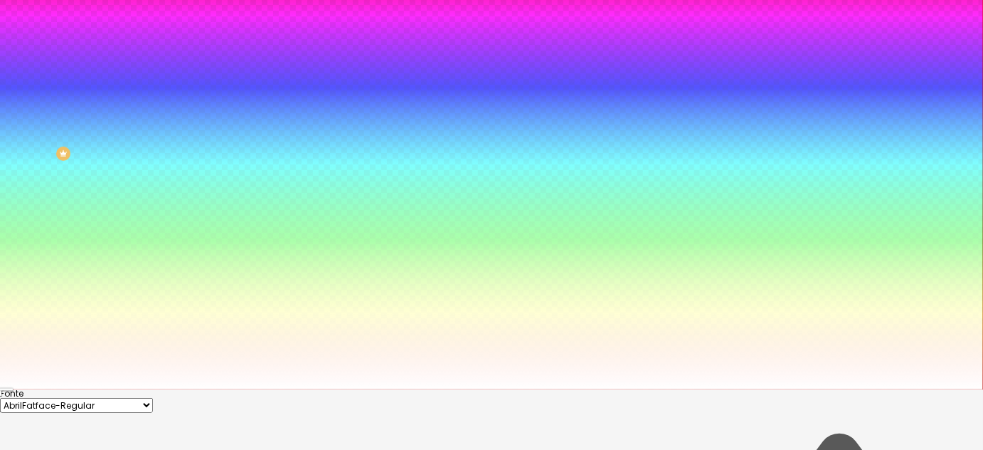
drag, startPoint x: 196, startPoint y: 320, endPoint x: 188, endPoint y: 322, distance: 8.7
click at [150, 389] on div at bounding box center [491, 389] width 983 height 0
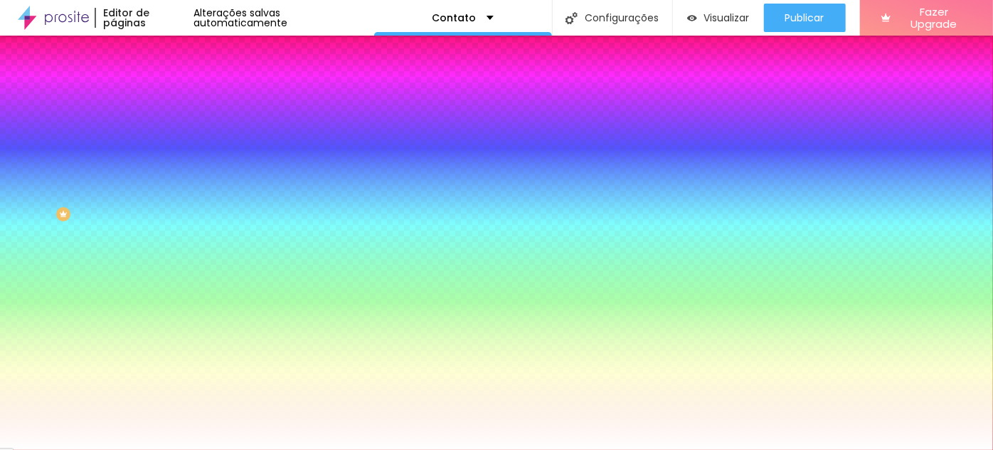
scroll to position [0, 0]
click at [164, 94] on li "Conteúdo" at bounding box center [246, 87] width 164 height 14
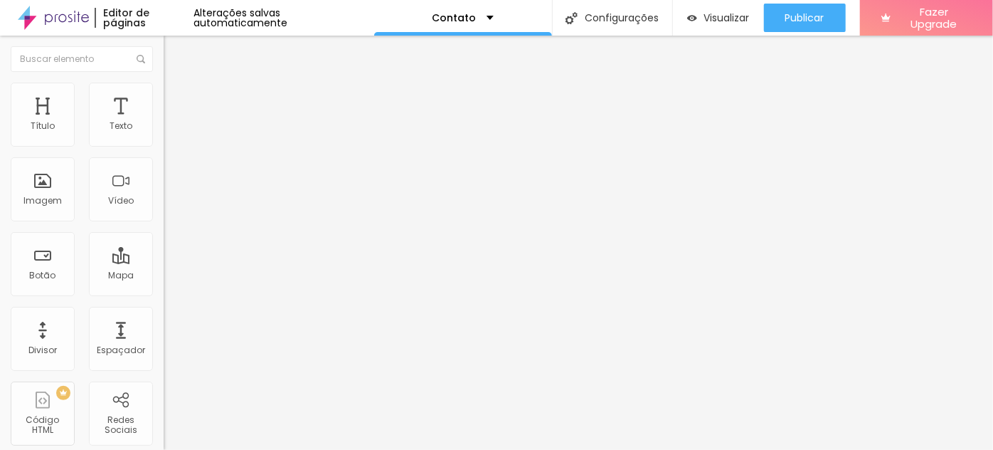
click at [164, 151] on span "Editar perguntas" at bounding box center [204, 145] width 81 height 12
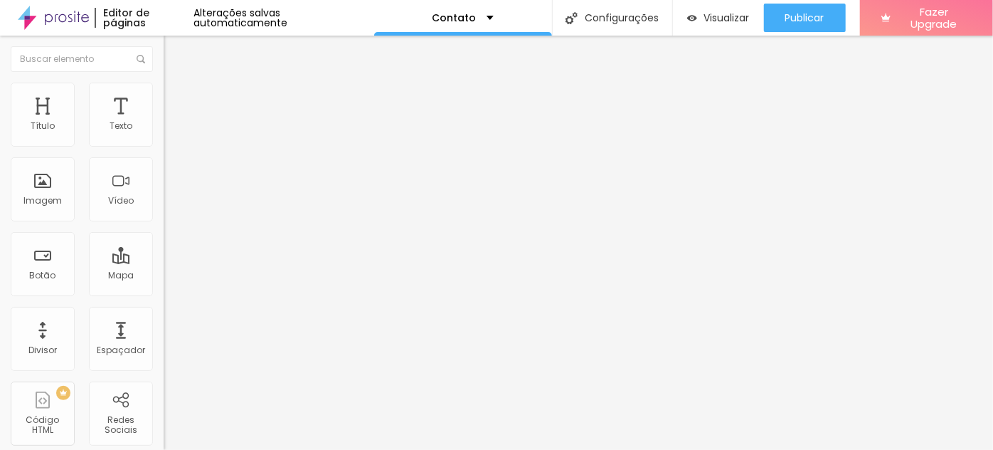
drag, startPoint x: 329, startPoint y: 353, endPoint x: 528, endPoint y: 354, distance: 198.5
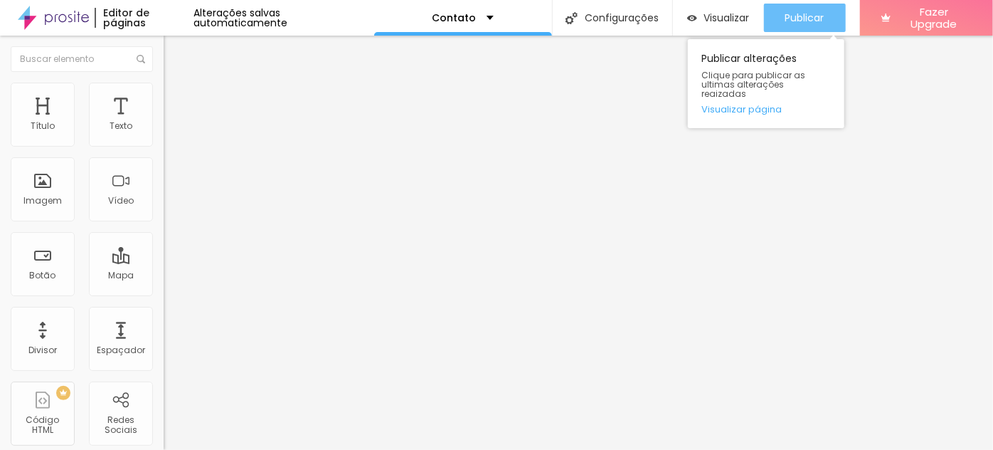
click at [788, 24] on div "Publicar" at bounding box center [805, 18] width 39 height 28
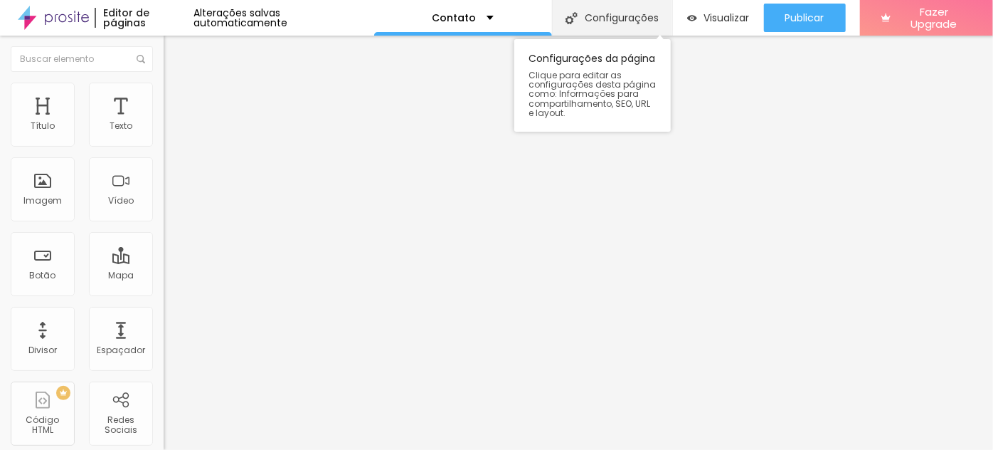
click at [608, 21] on div "Configurações" at bounding box center [612, 18] width 120 height 36
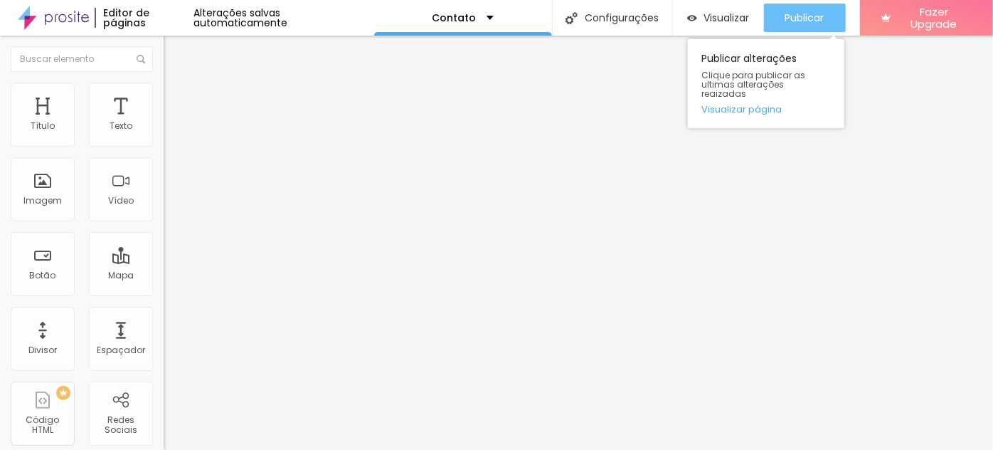
click at [804, 14] on span "Publicar" at bounding box center [805, 17] width 39 height 11
